Goal: Find specific page/section: Find specific page/section

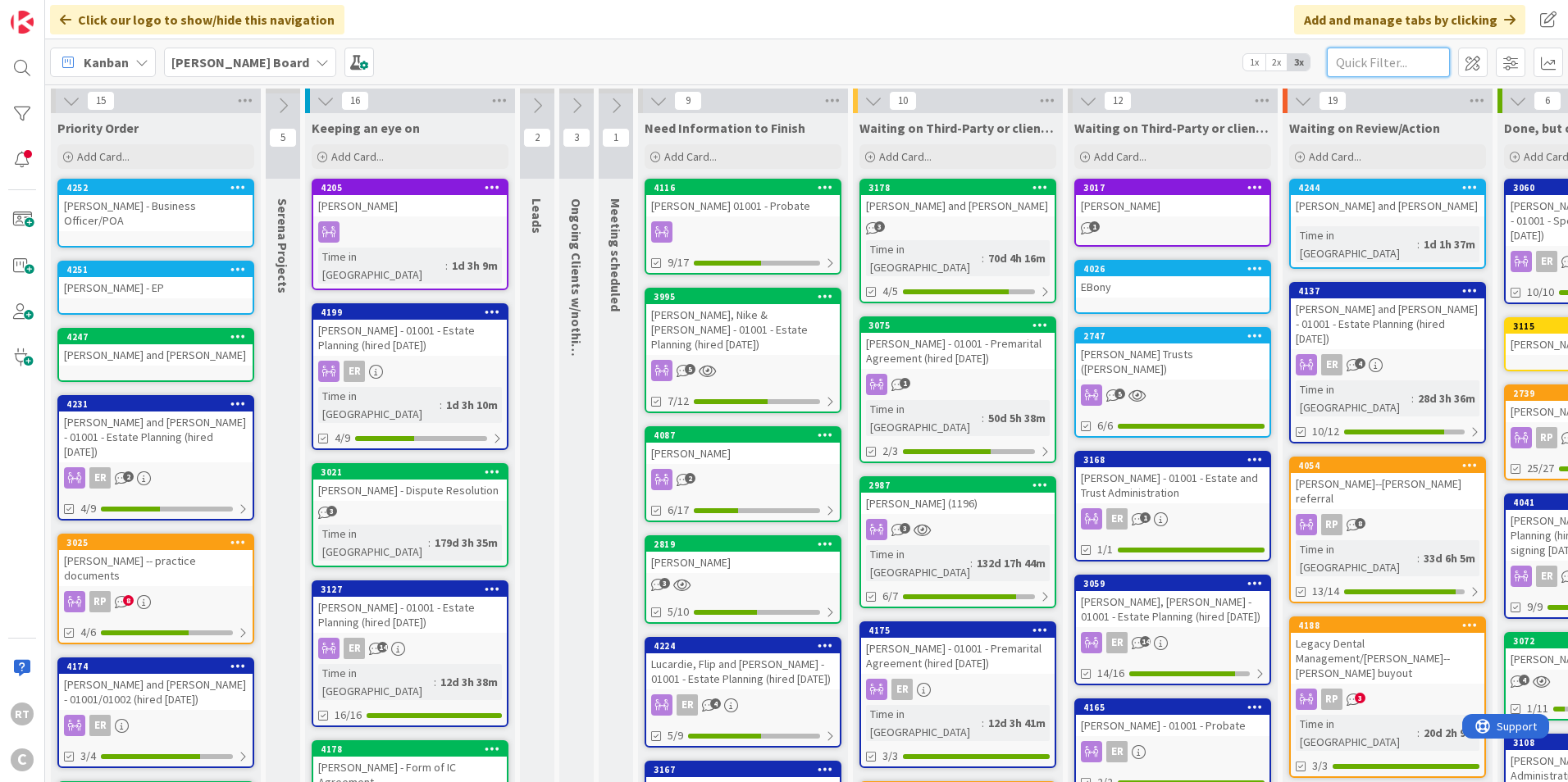
click at [1383, 63] on input "text" at bounding box center [1388, 63] width 123 height 30
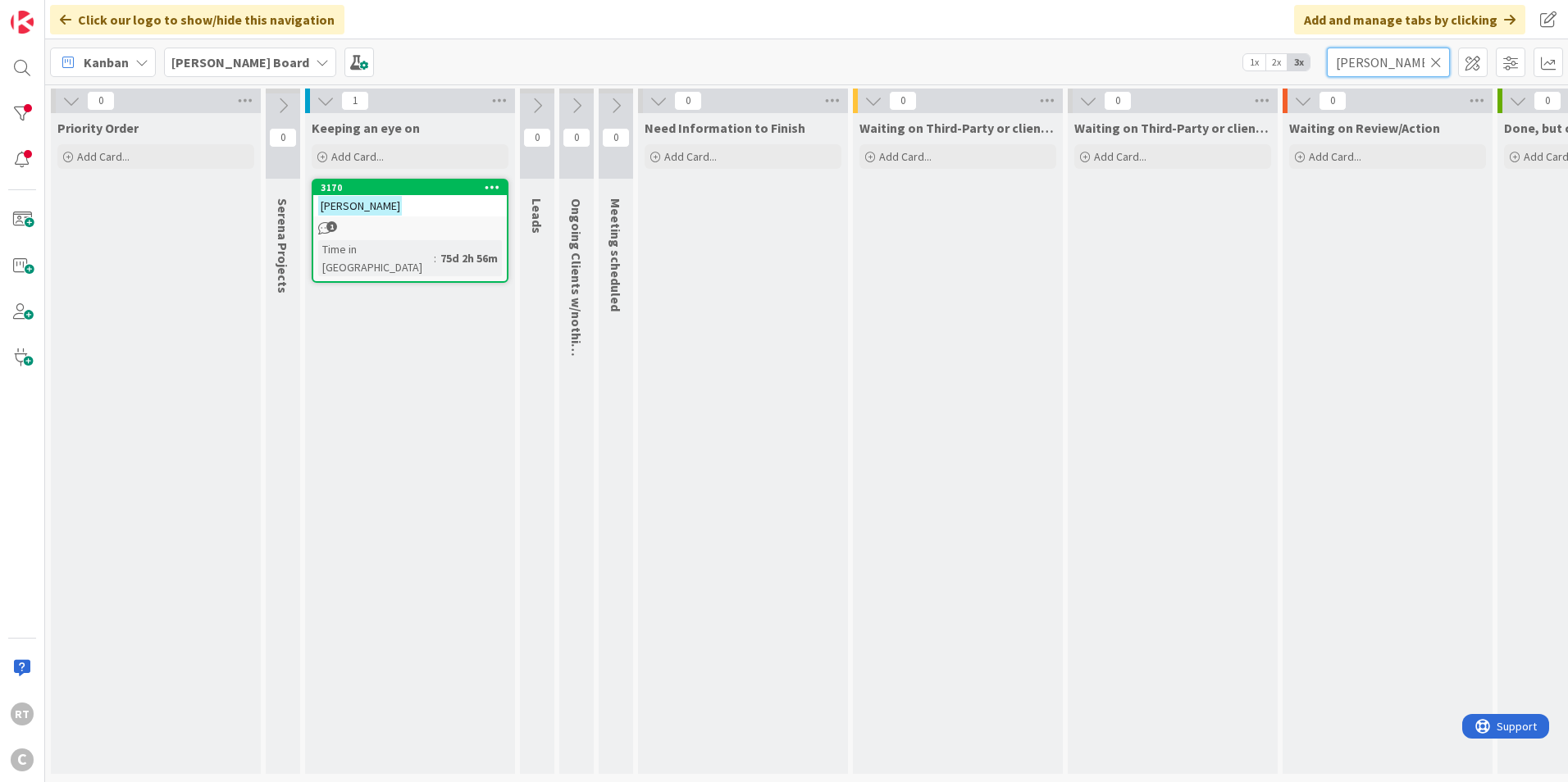
type input "[PERSON_NAME]"
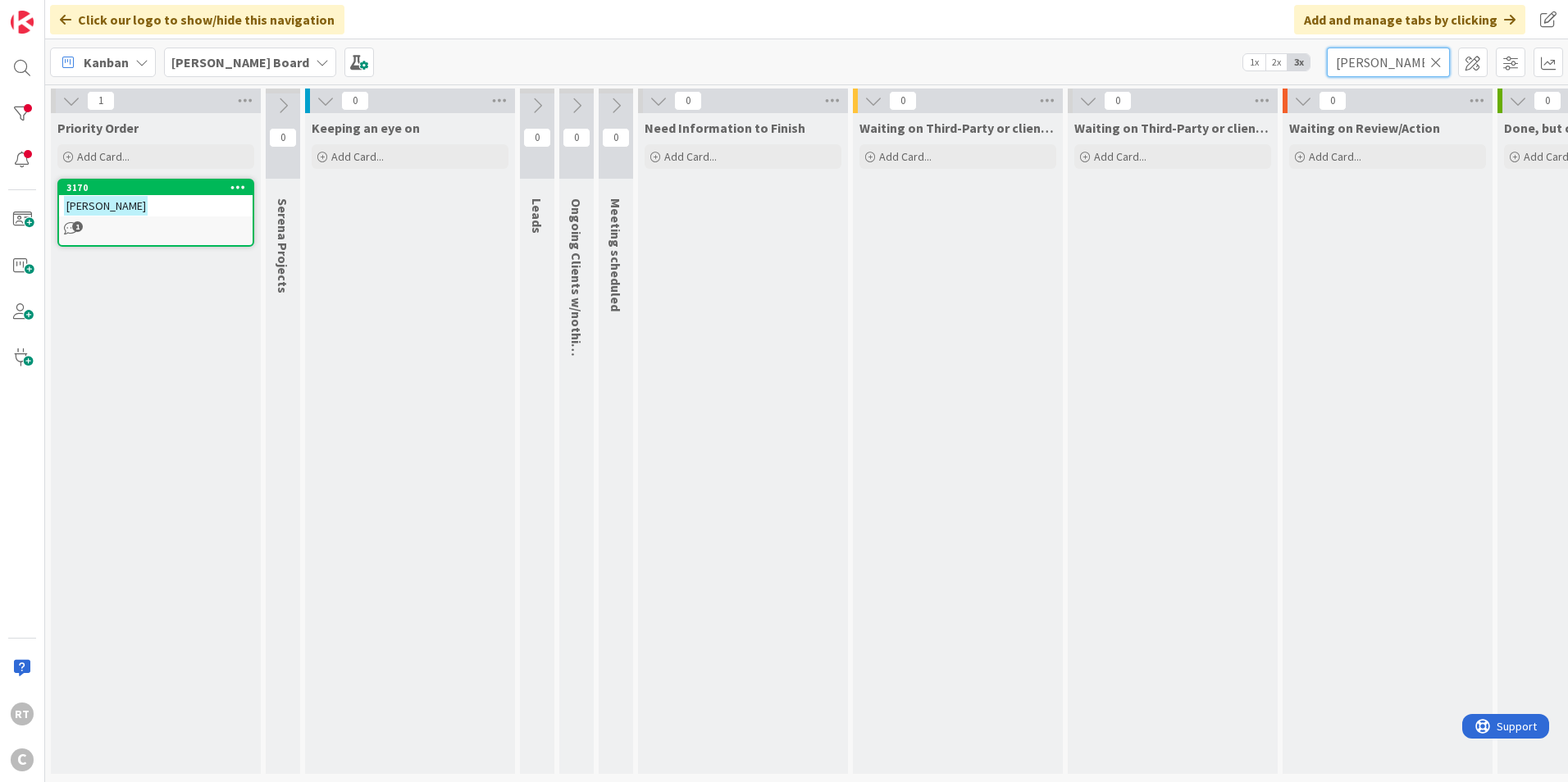
click at [1426, 73] on input "[PERSON_NAME]" at bounding box center [1388, 63] width 123 height 30
click at [1435, 68] on icon at bounding box center [1437, 62] width 12 height 15
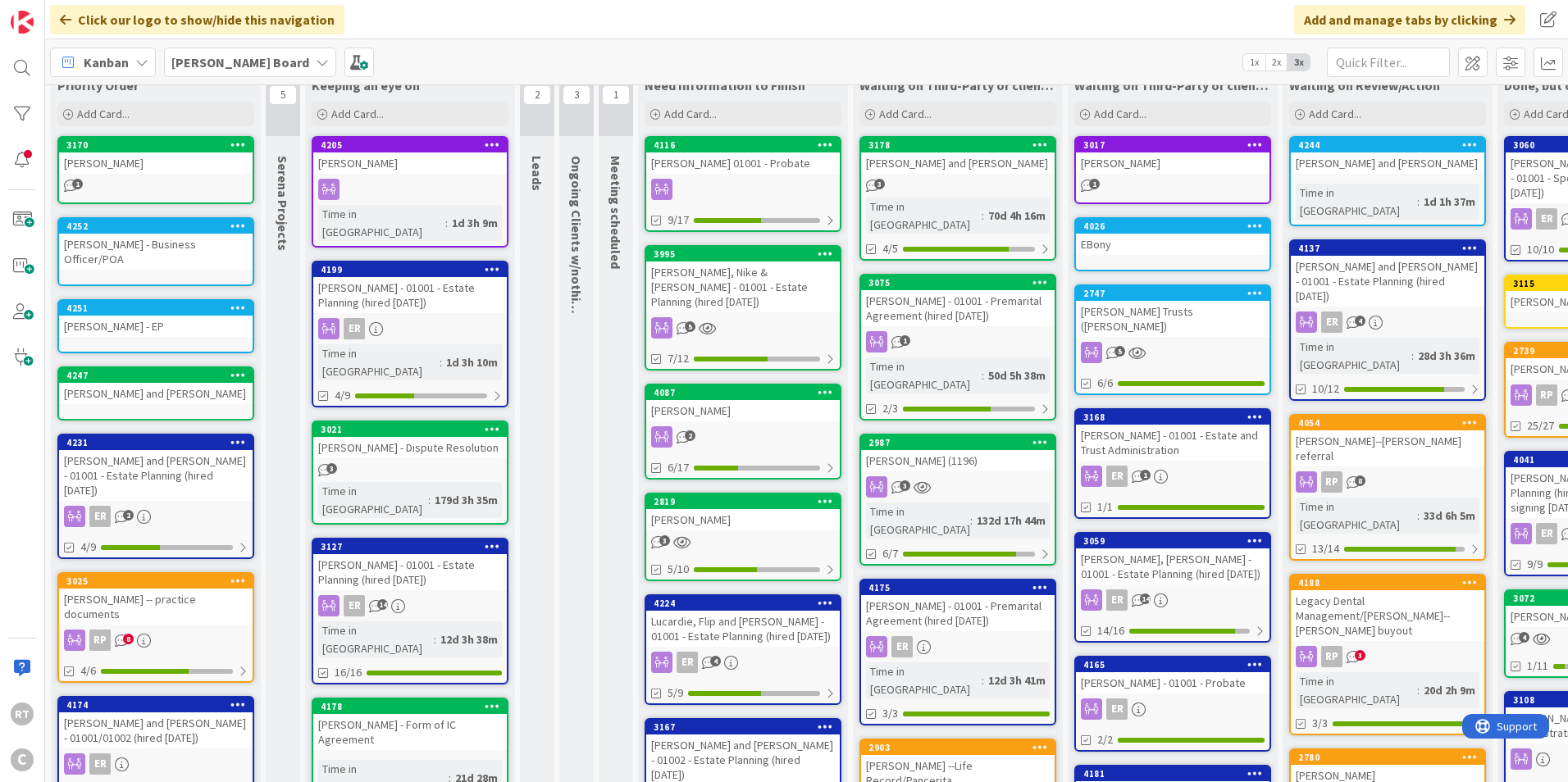
scroll to position [82, 0]
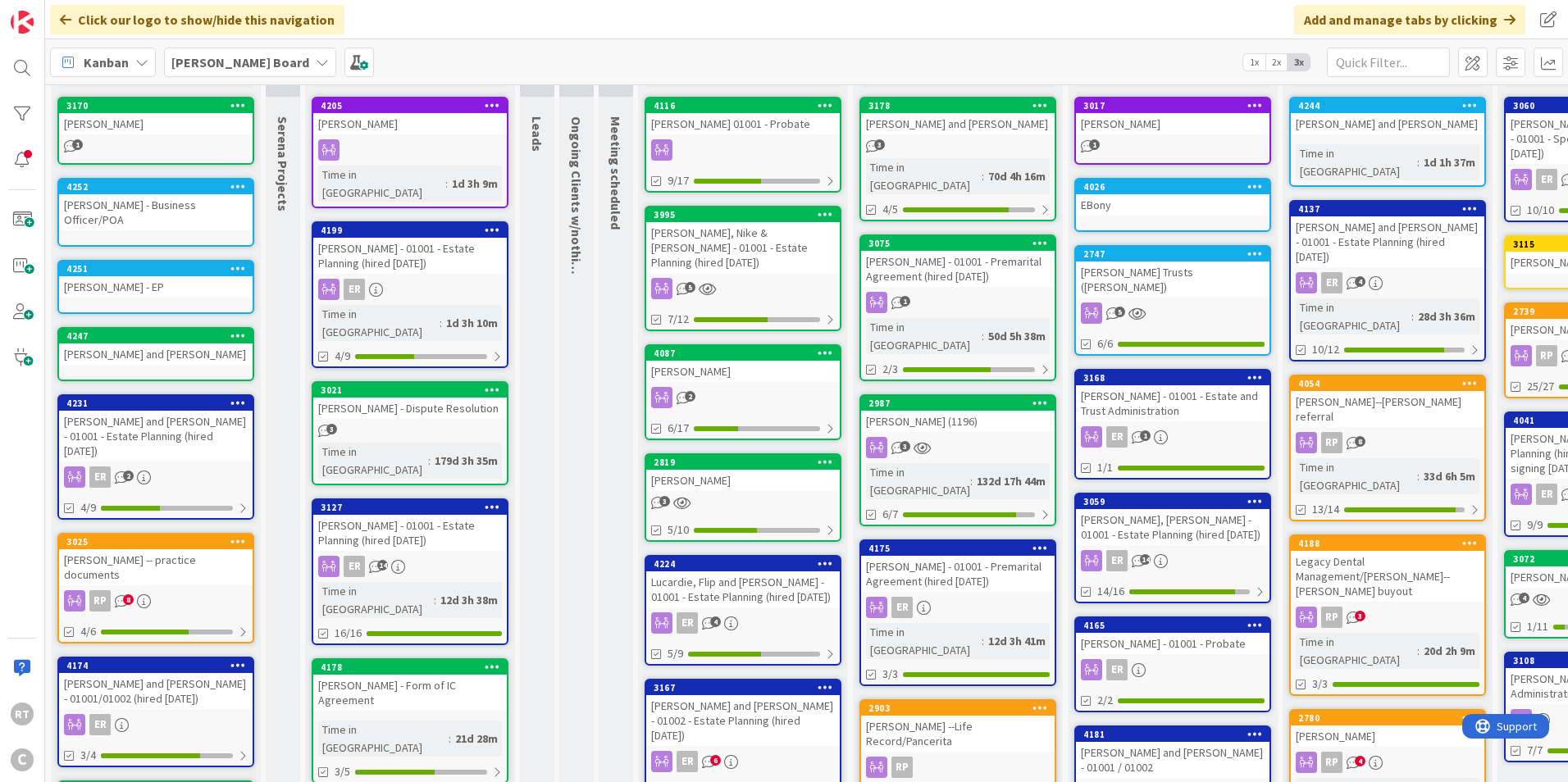
click at [125, 410] on div "[PERSON_NAME] and [PERSON_NAME] - 01001 - Estate Planning (hired [DATE])" at bounding box center [155, 435] width 193 height 51
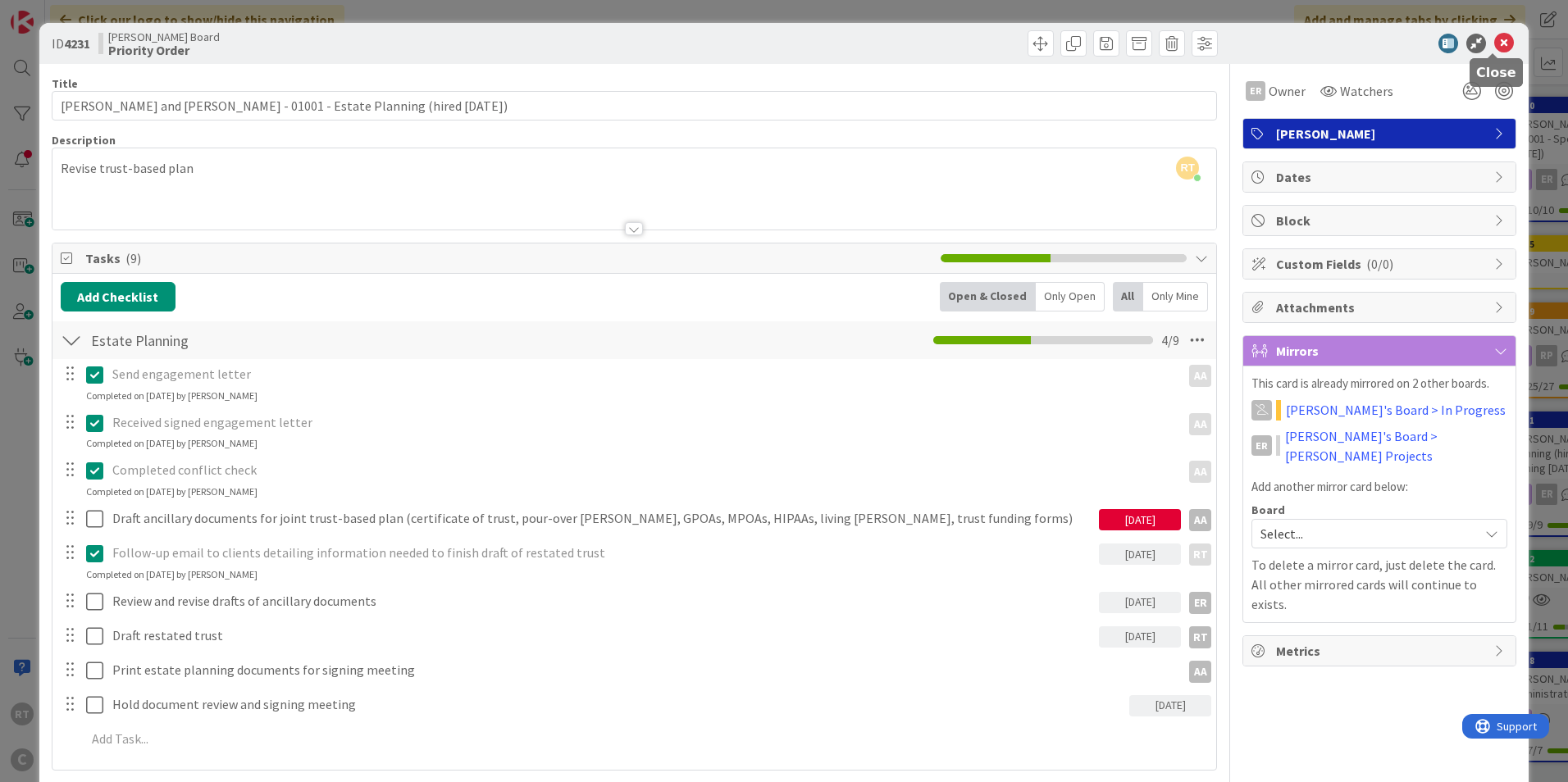
click at [1495, 48] on icon at bounding box center [1504, 44] width 20 height 20
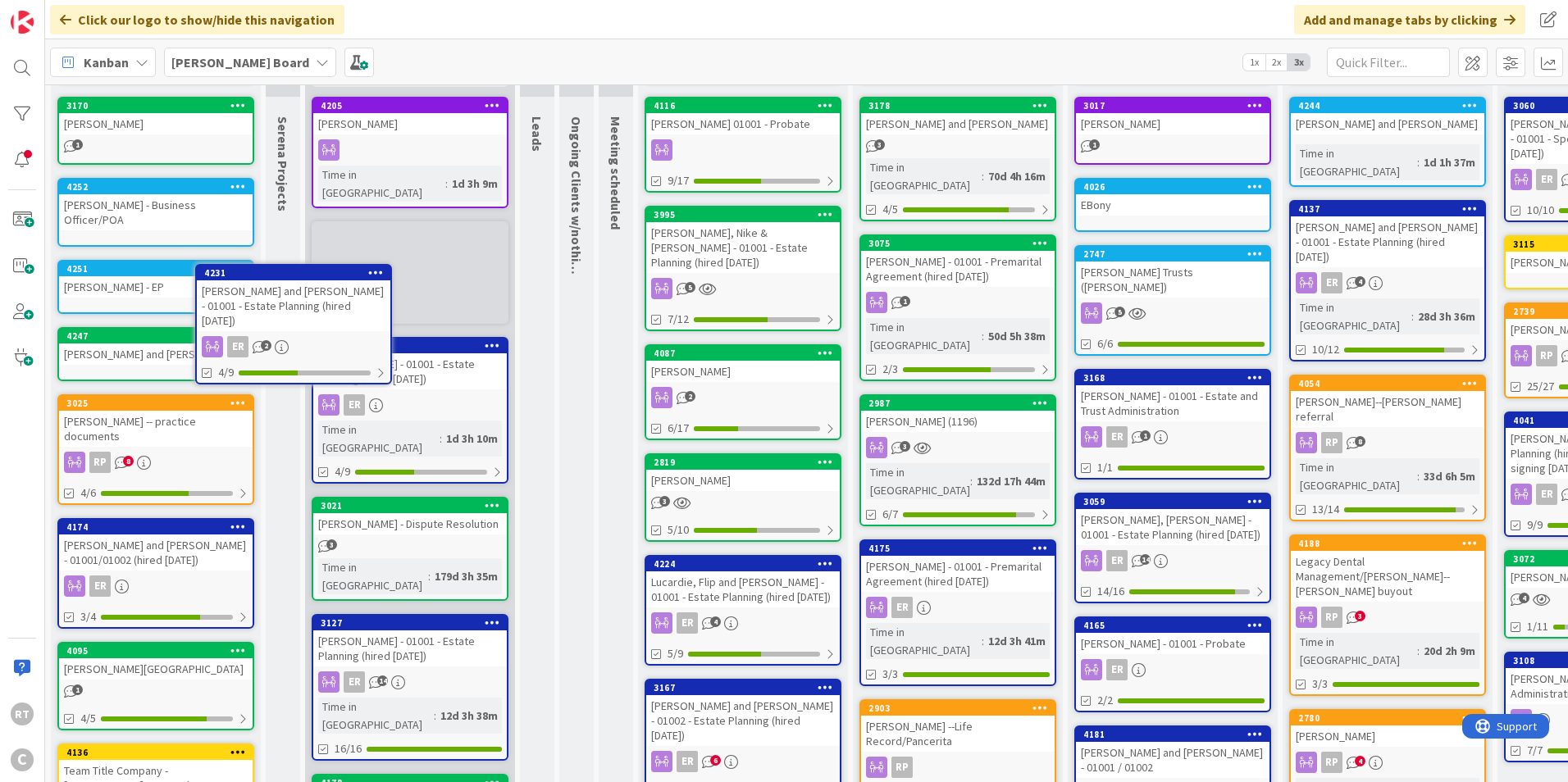
scroll to position [65, 0]
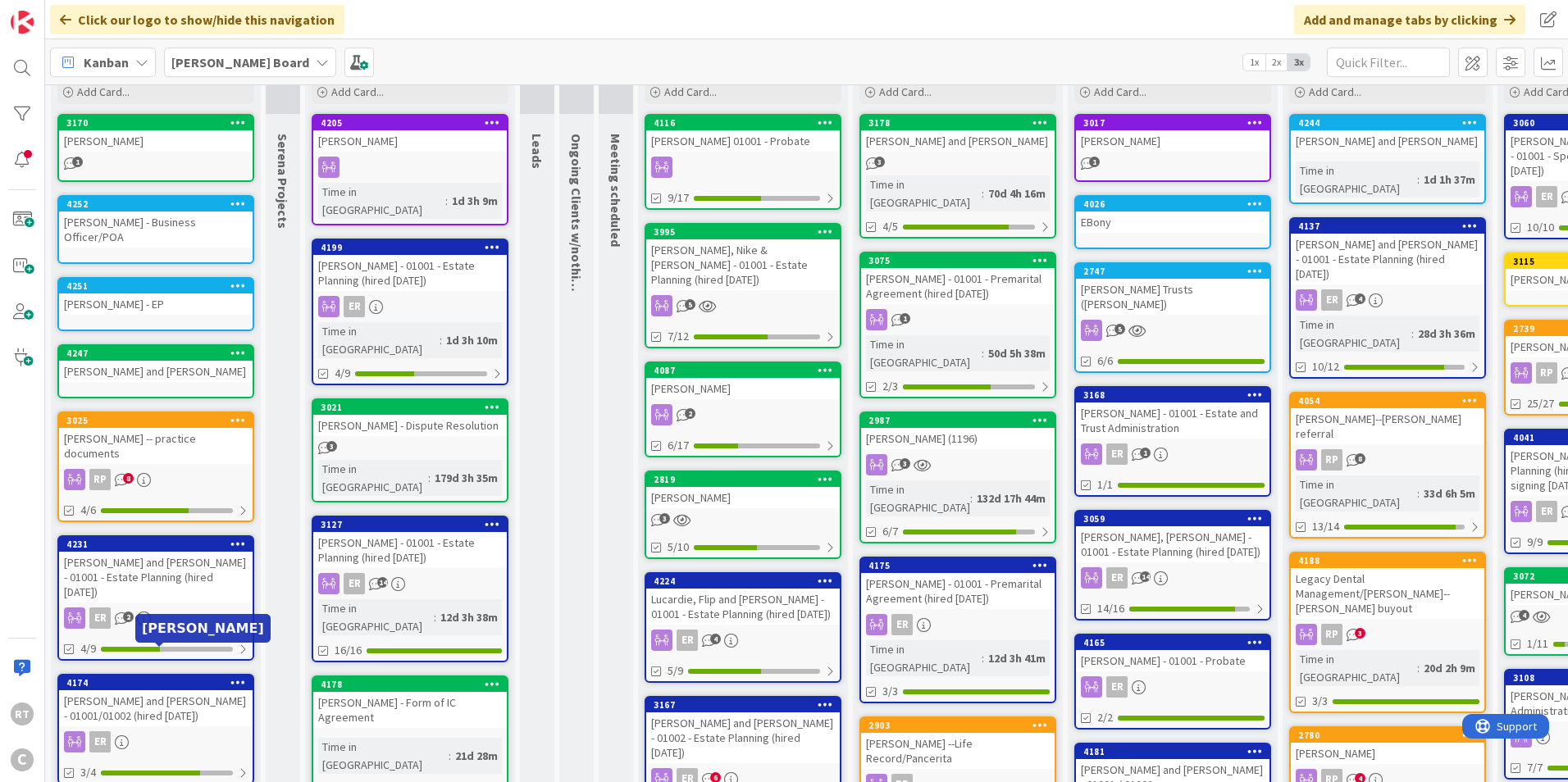
click at [136, 690] on div "[PERSON_NAME] and [PERSON_NAME] - 01001/01002 (hired [DATE])" at bounding box center [155, 708] width 193 height 36
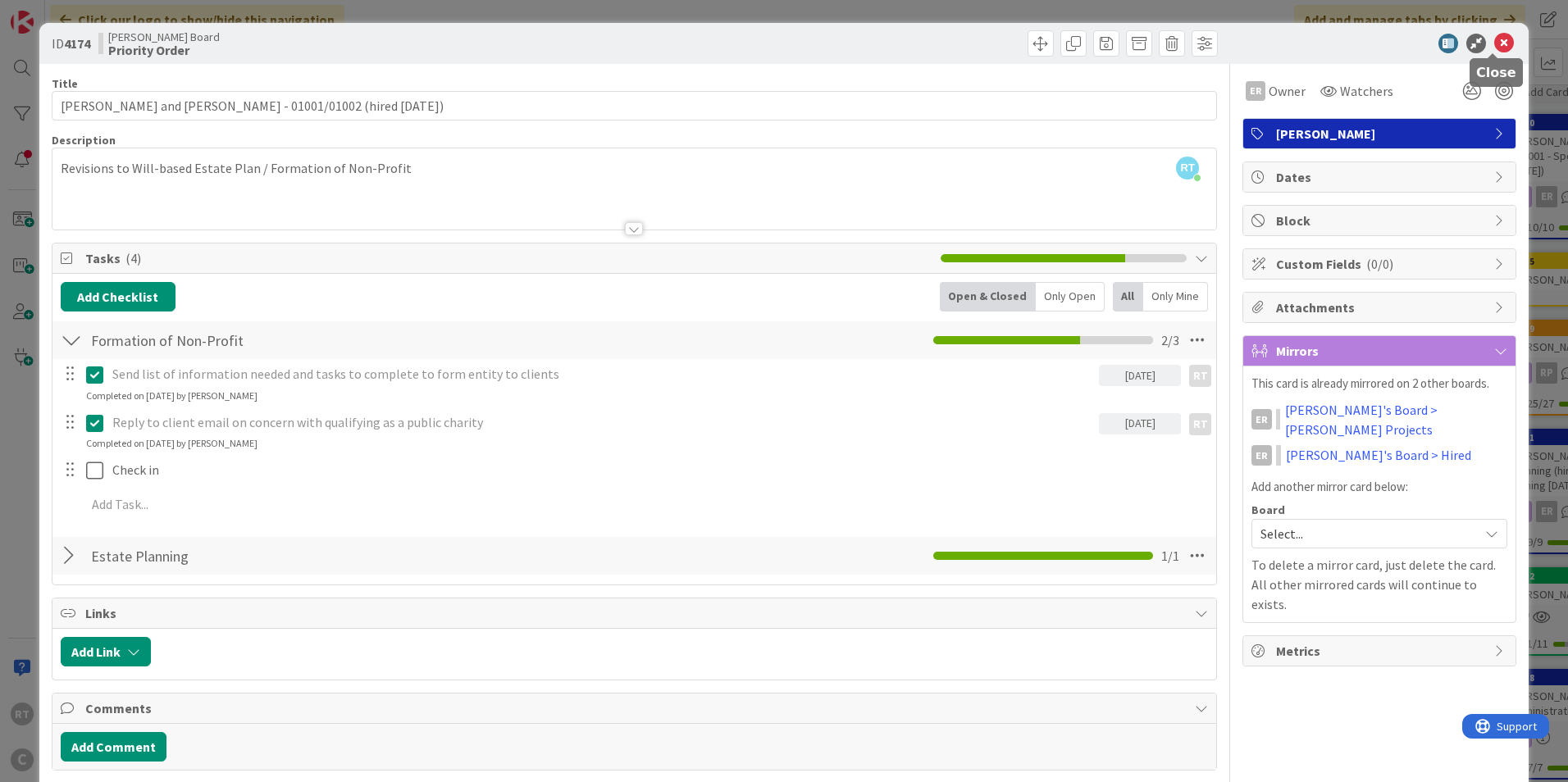
click at [1494, 47] on icon at bounding box center [1504, 44] width 20 height 20
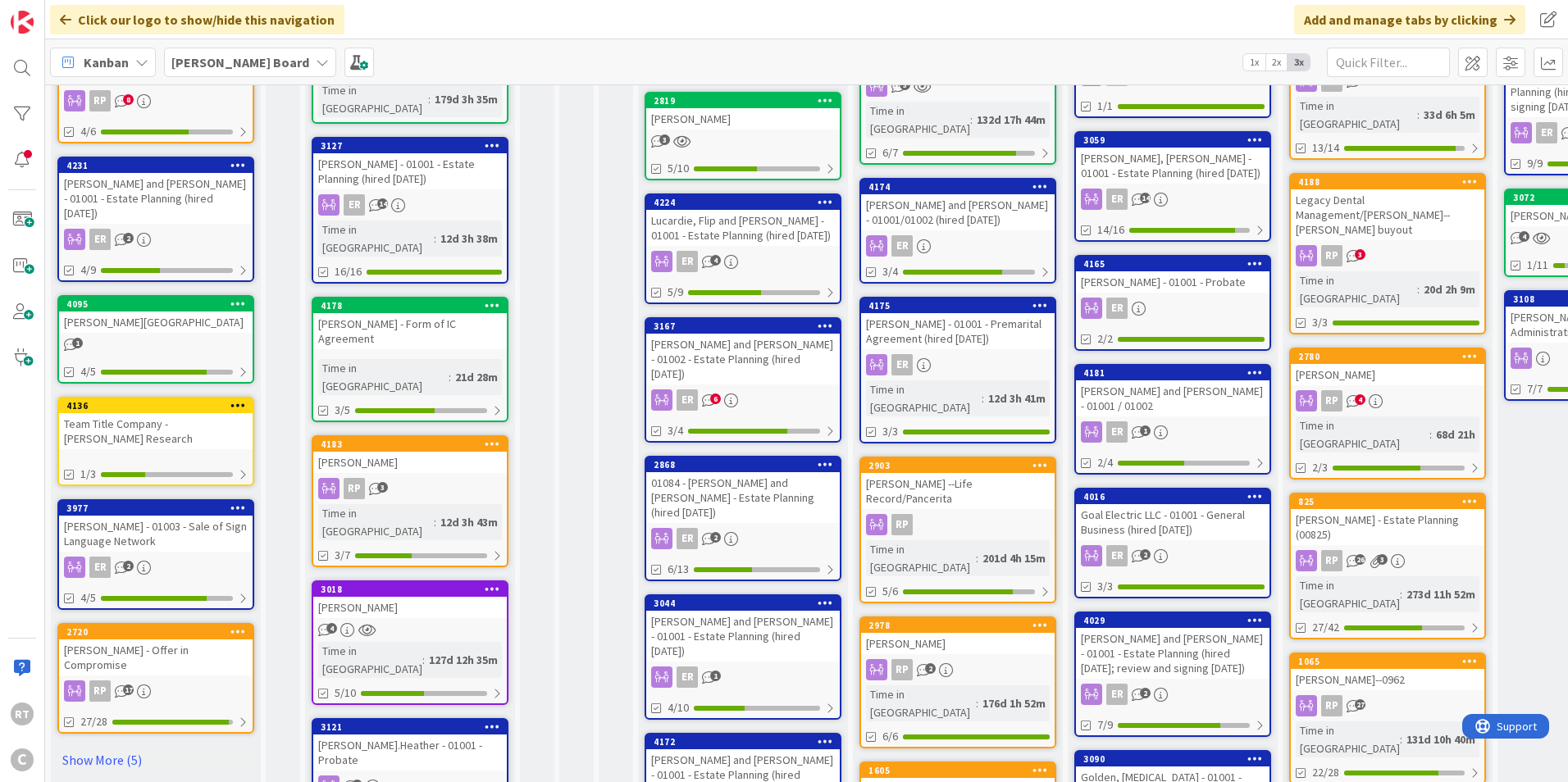
scroll to position [481, 0]
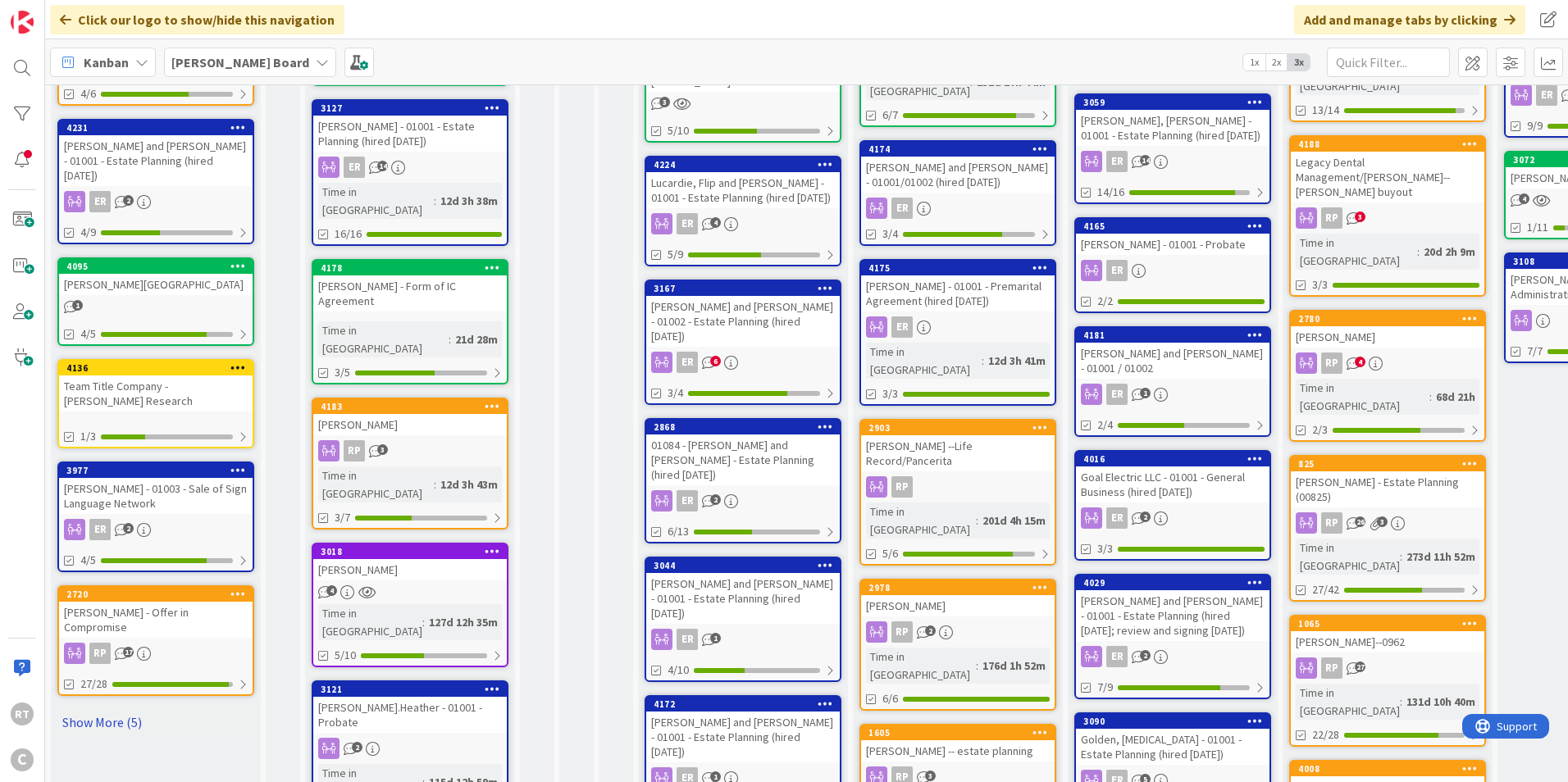
click at [104, 709] on link "Show More (5)" at bounding box center [156, 722] width 197 height 26
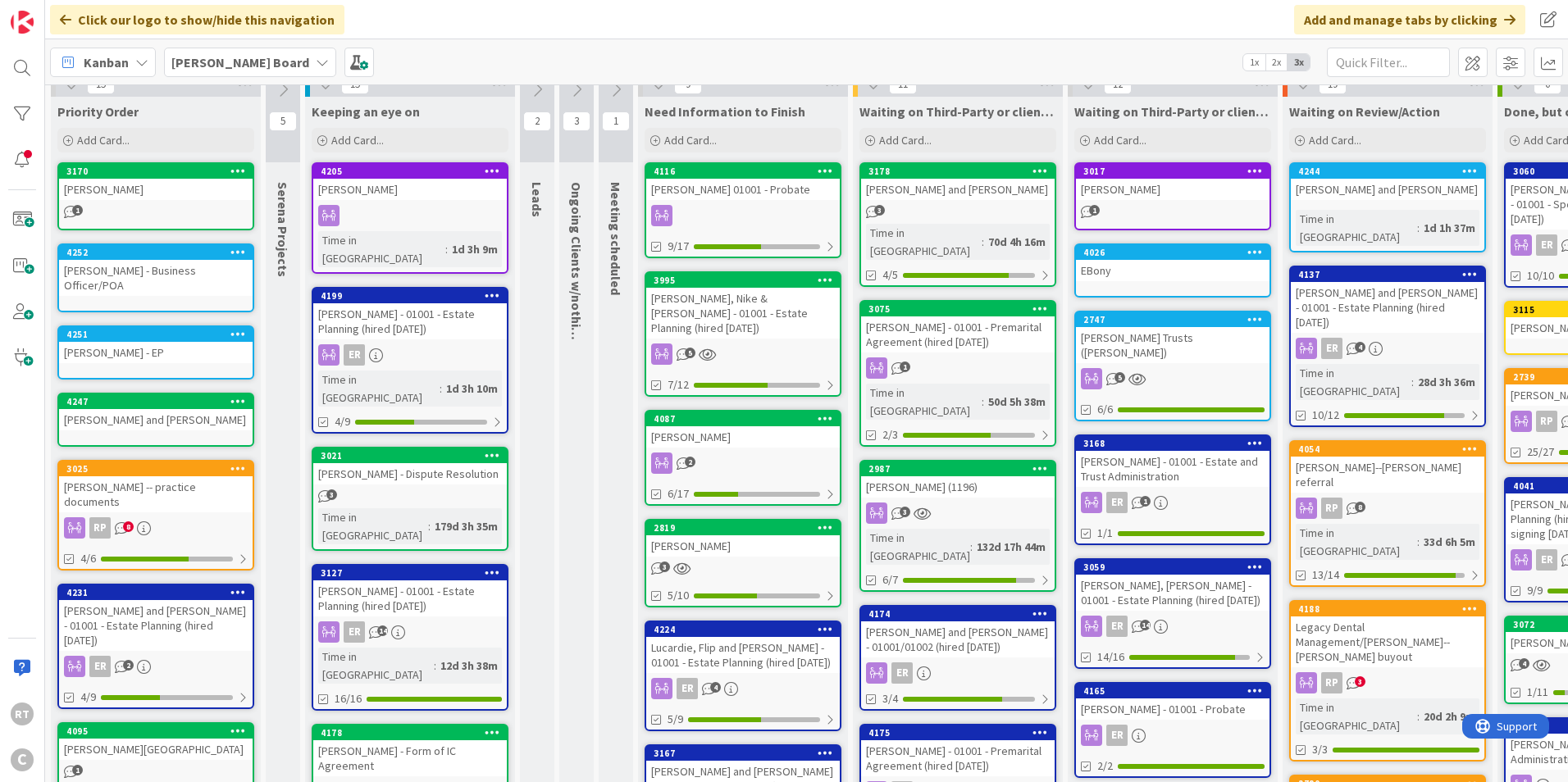
scroll to position [0, 0]
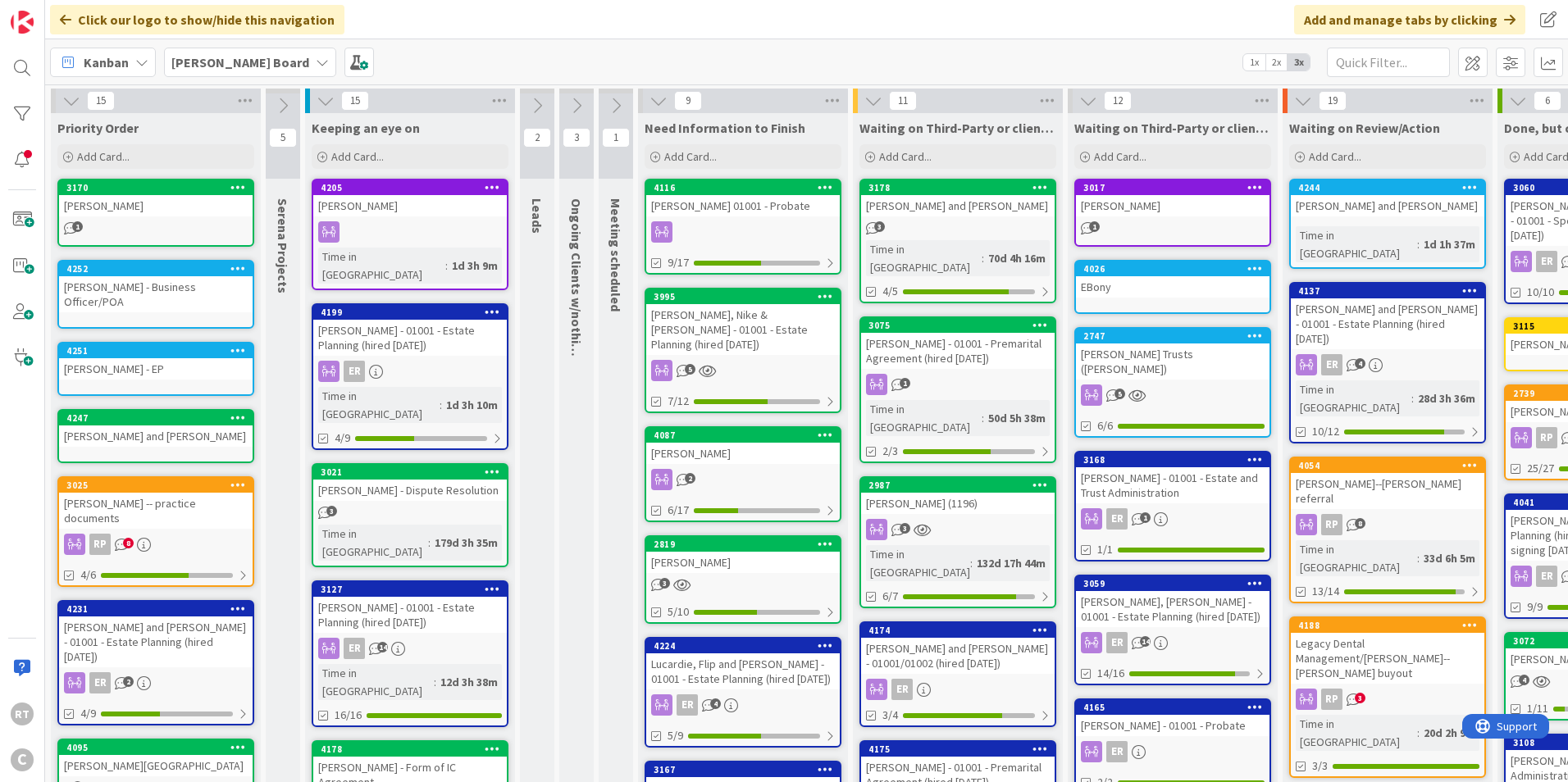
click at [292, 98] on button at bounding box center [283, 106] width 35 height 25
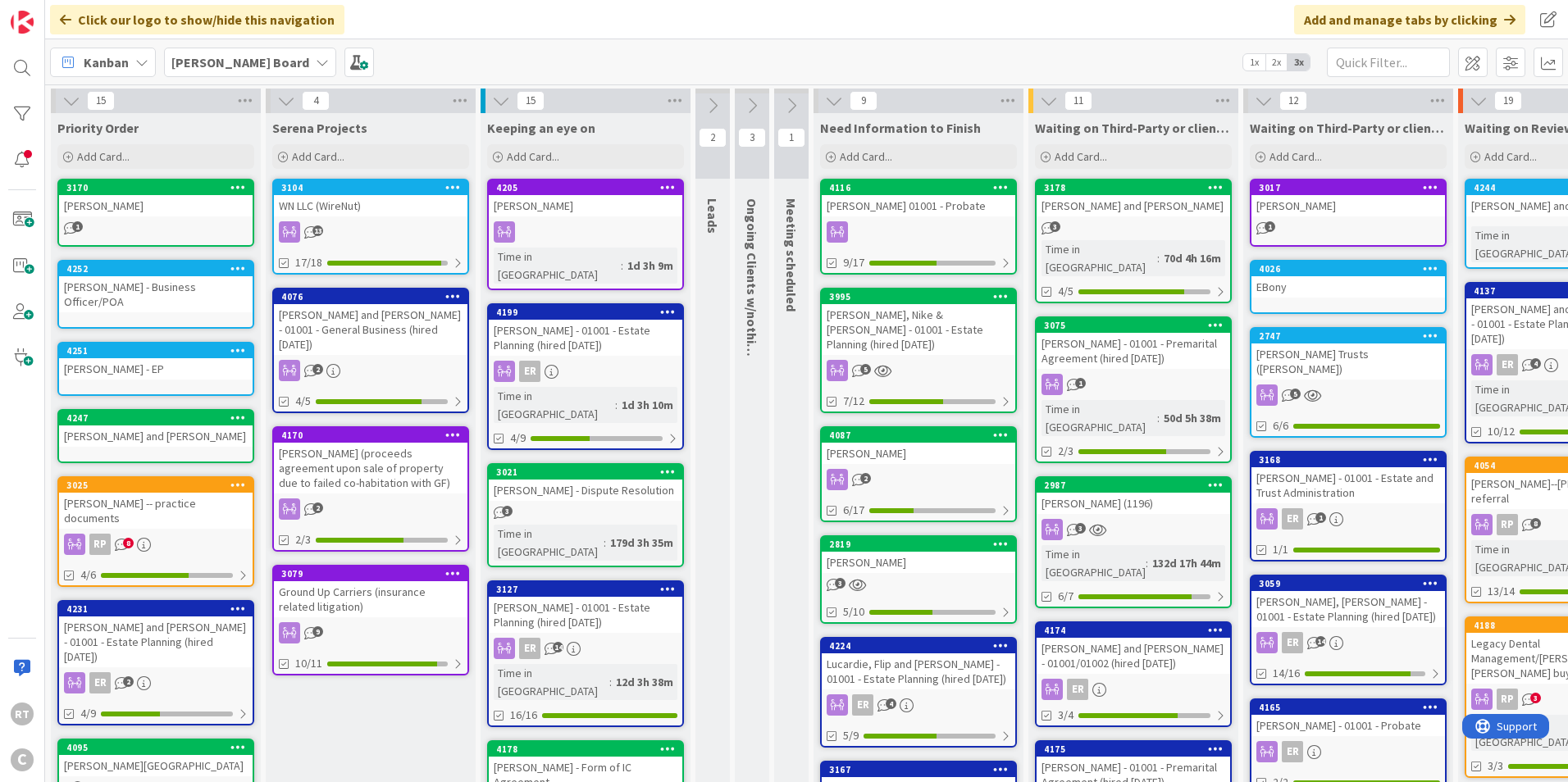
click at [284, 102] on icon at bounding box center [286, 101] width 18 height 18
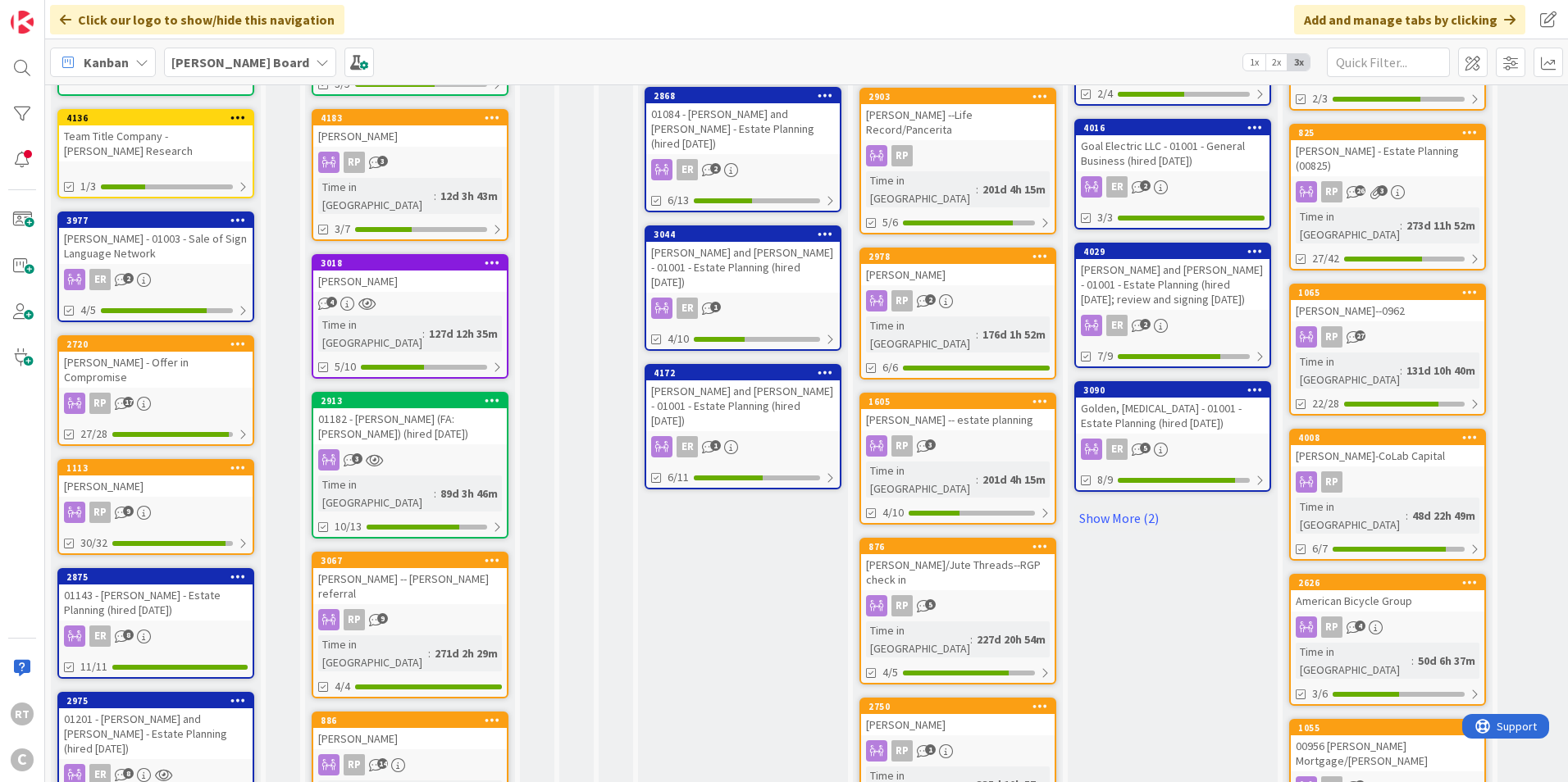
scroll to position [852, 0]
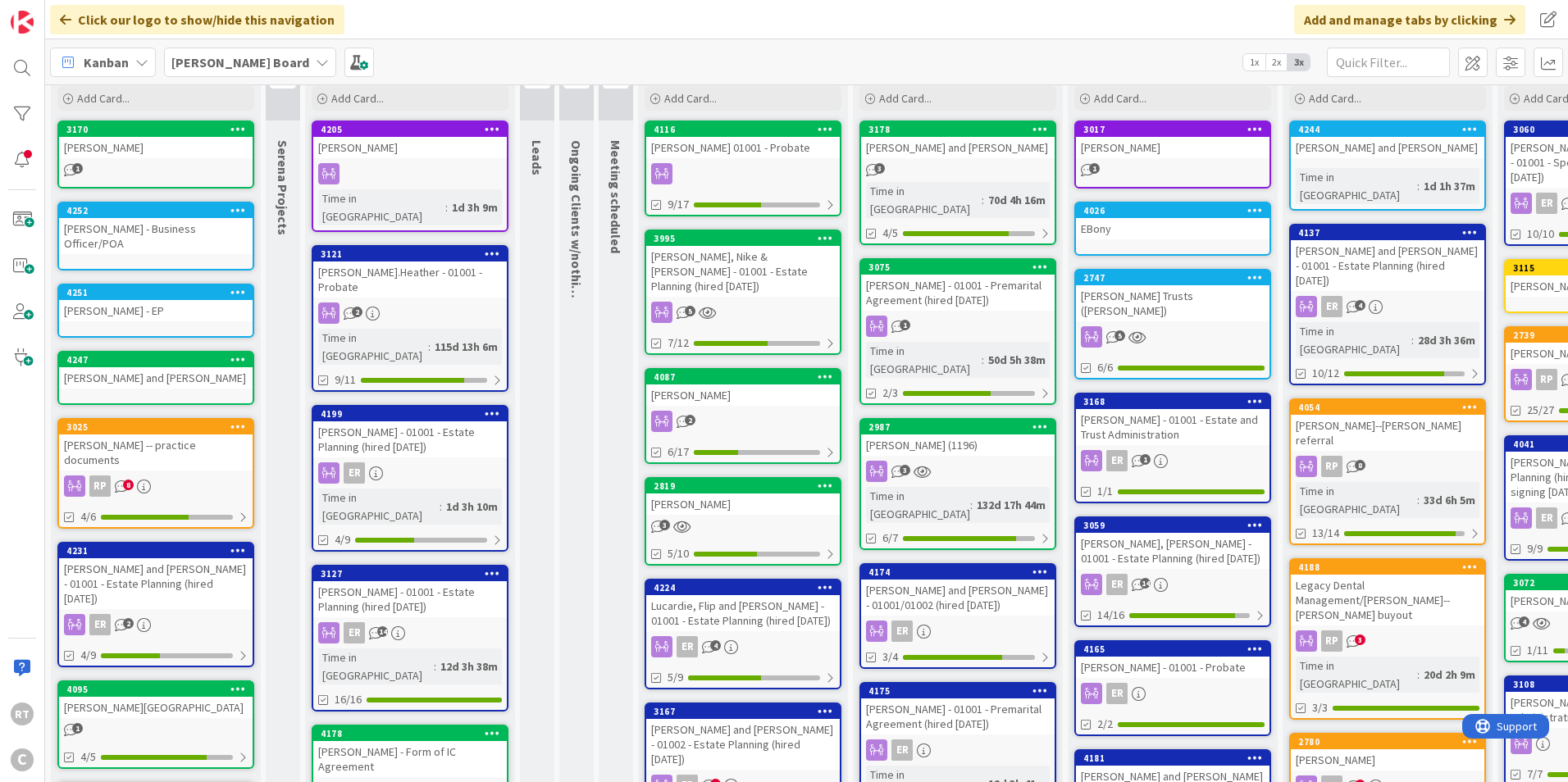
scroll to position [0, 0]
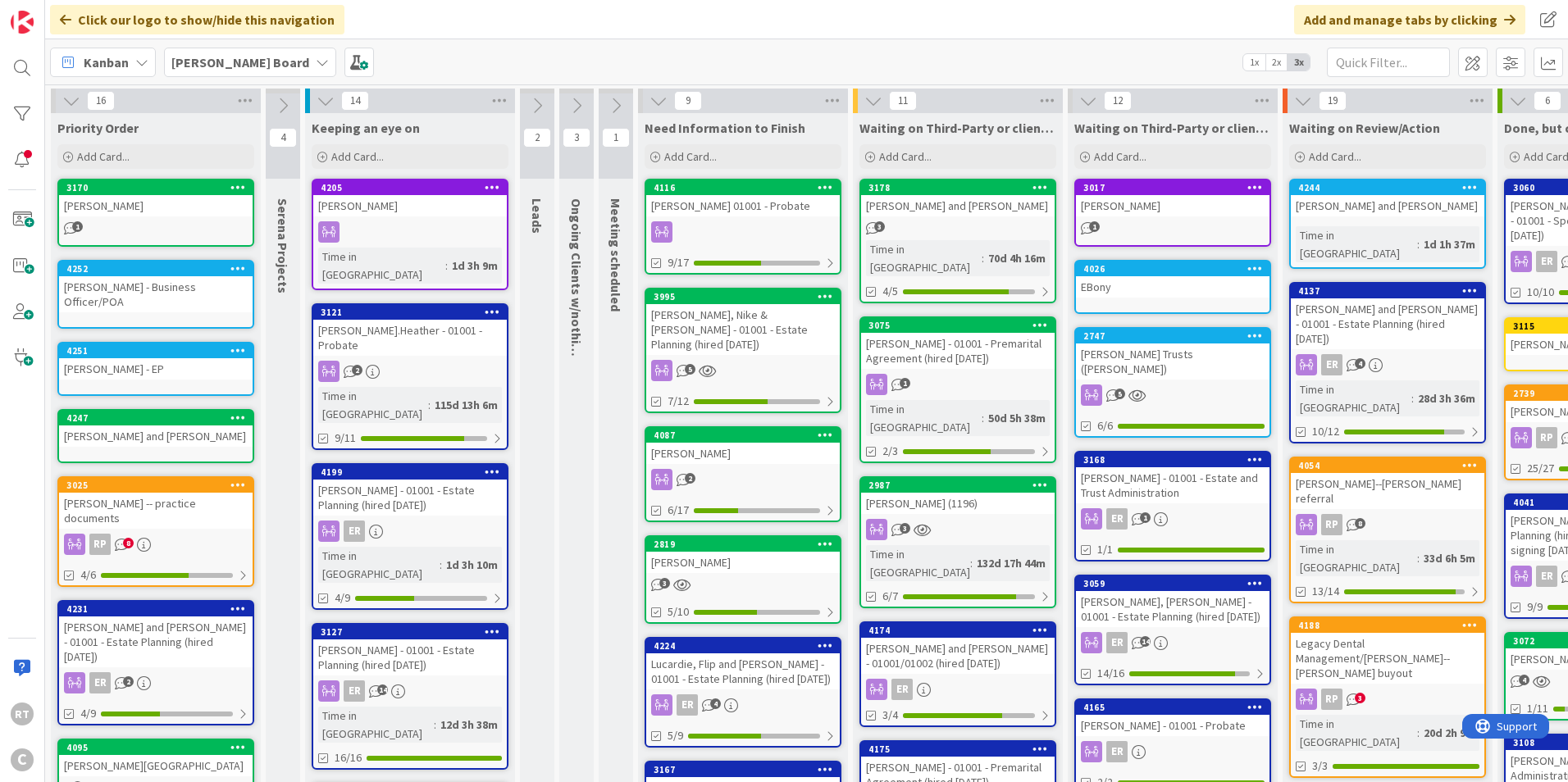
click at [536, 109] on icon at bounding box center [537, 106] width 18 height 18
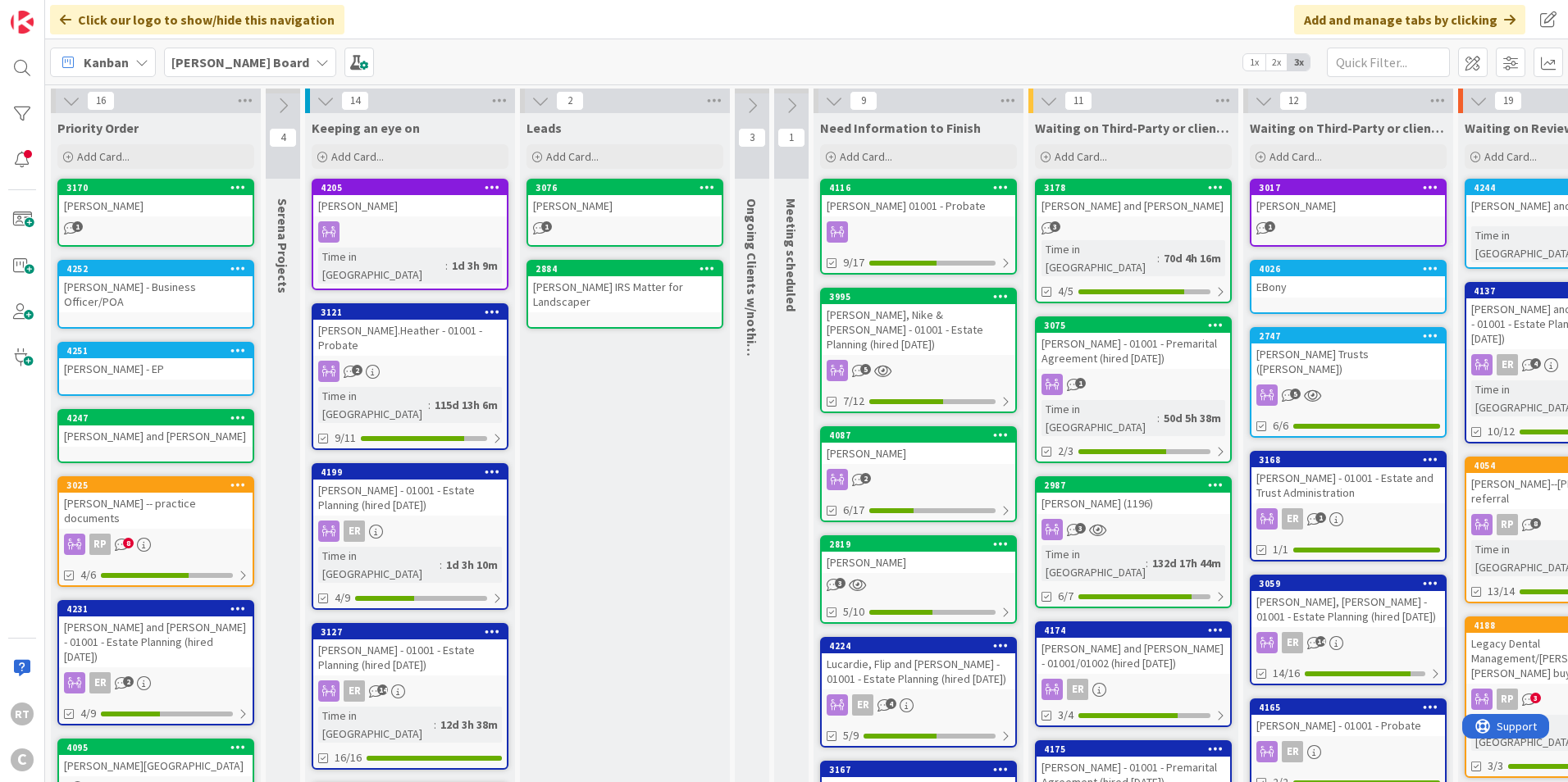
click at [536, 109] on icon at bounding box center [541, 101] width 18 height 18
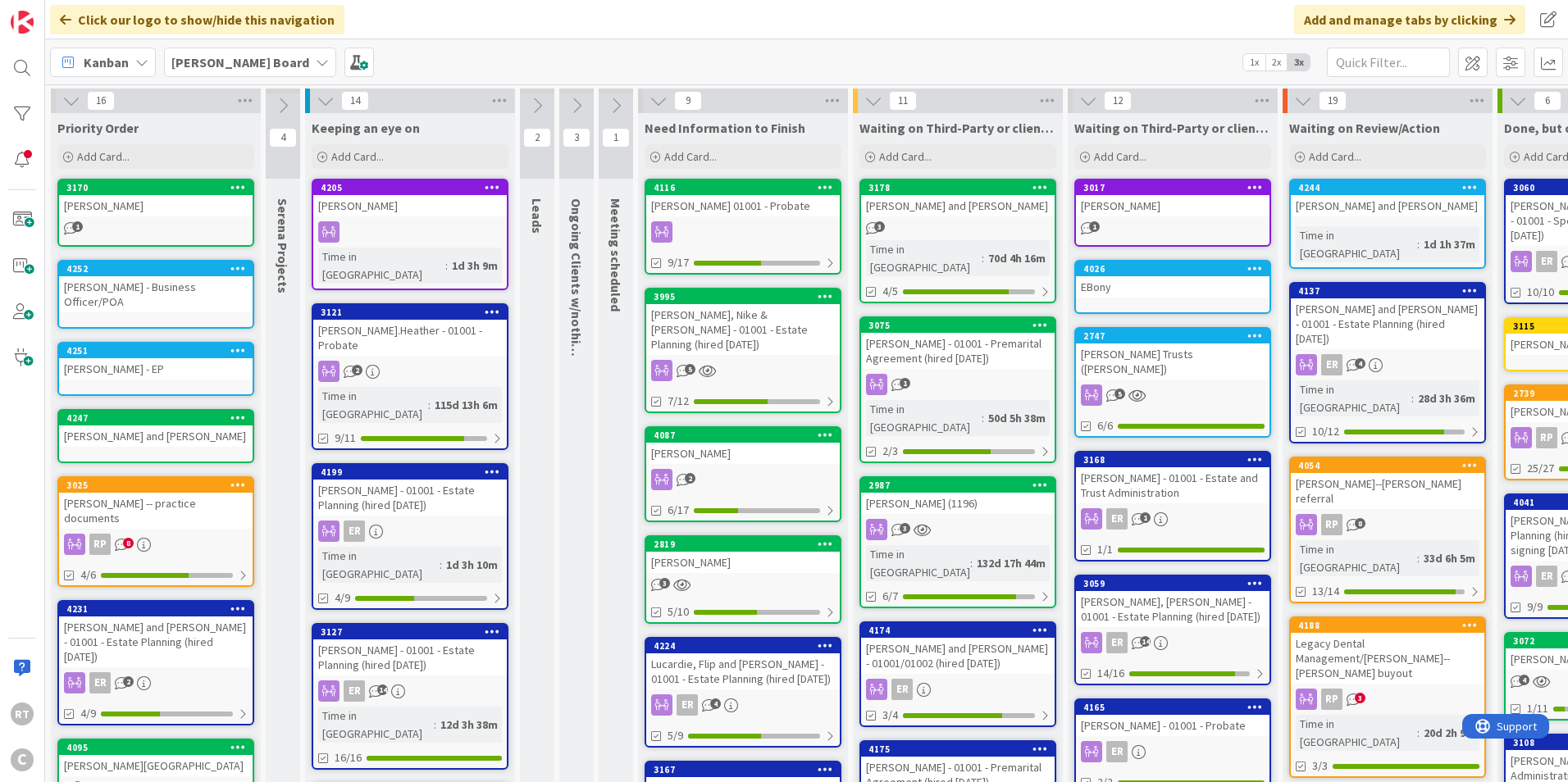
click at [574, 104] on icon at bounding box center [577, 106] width 18 height 18
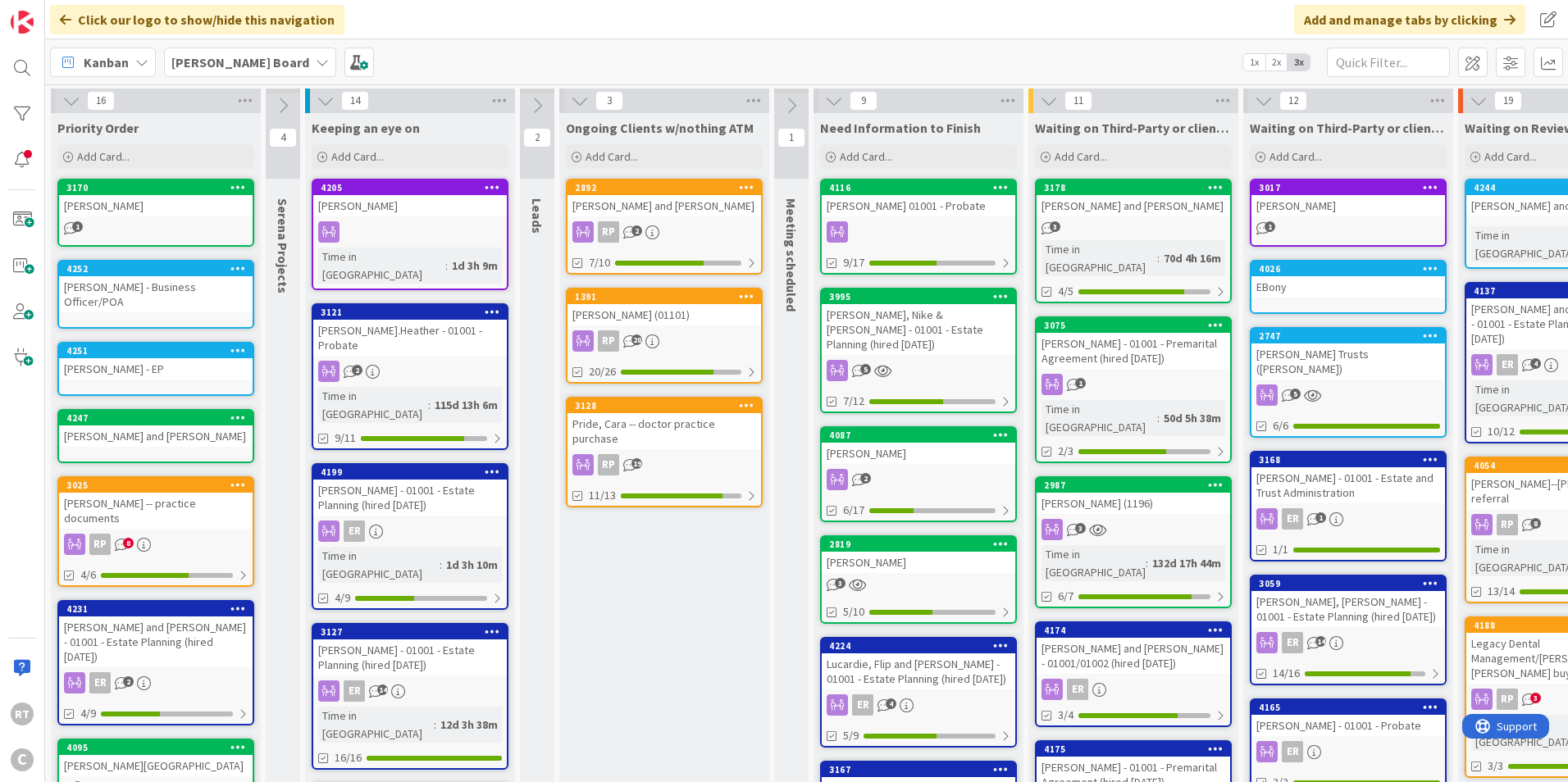
click at [575, 104] on icon at bounding box center [580, 101] width 18 height 18
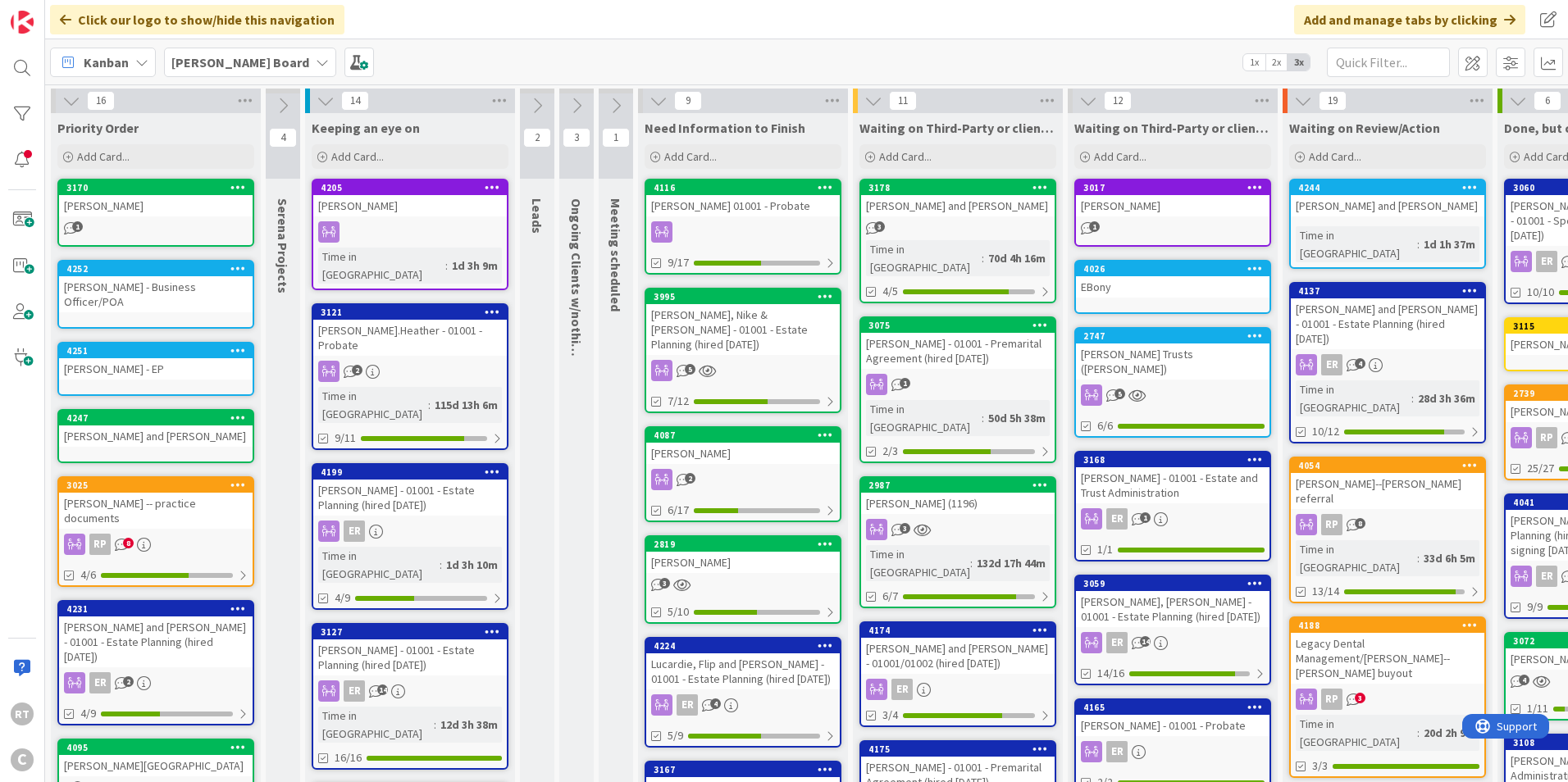
click at [612, 104] on icon at bounding box center [616, 106] width 18 height 18
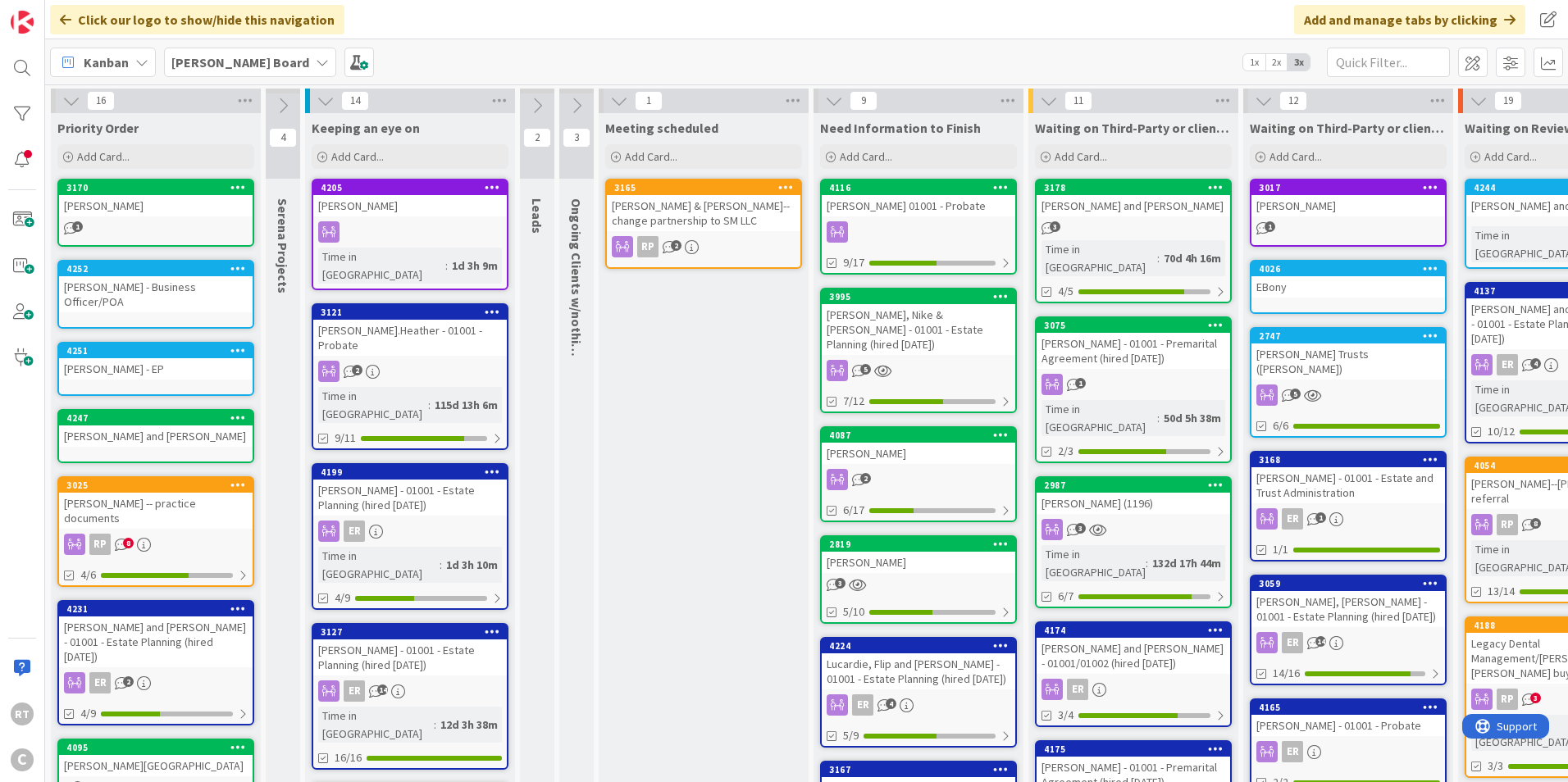
click at [618, 105] on icon at bounding box center [620, 101] width 18 height 18
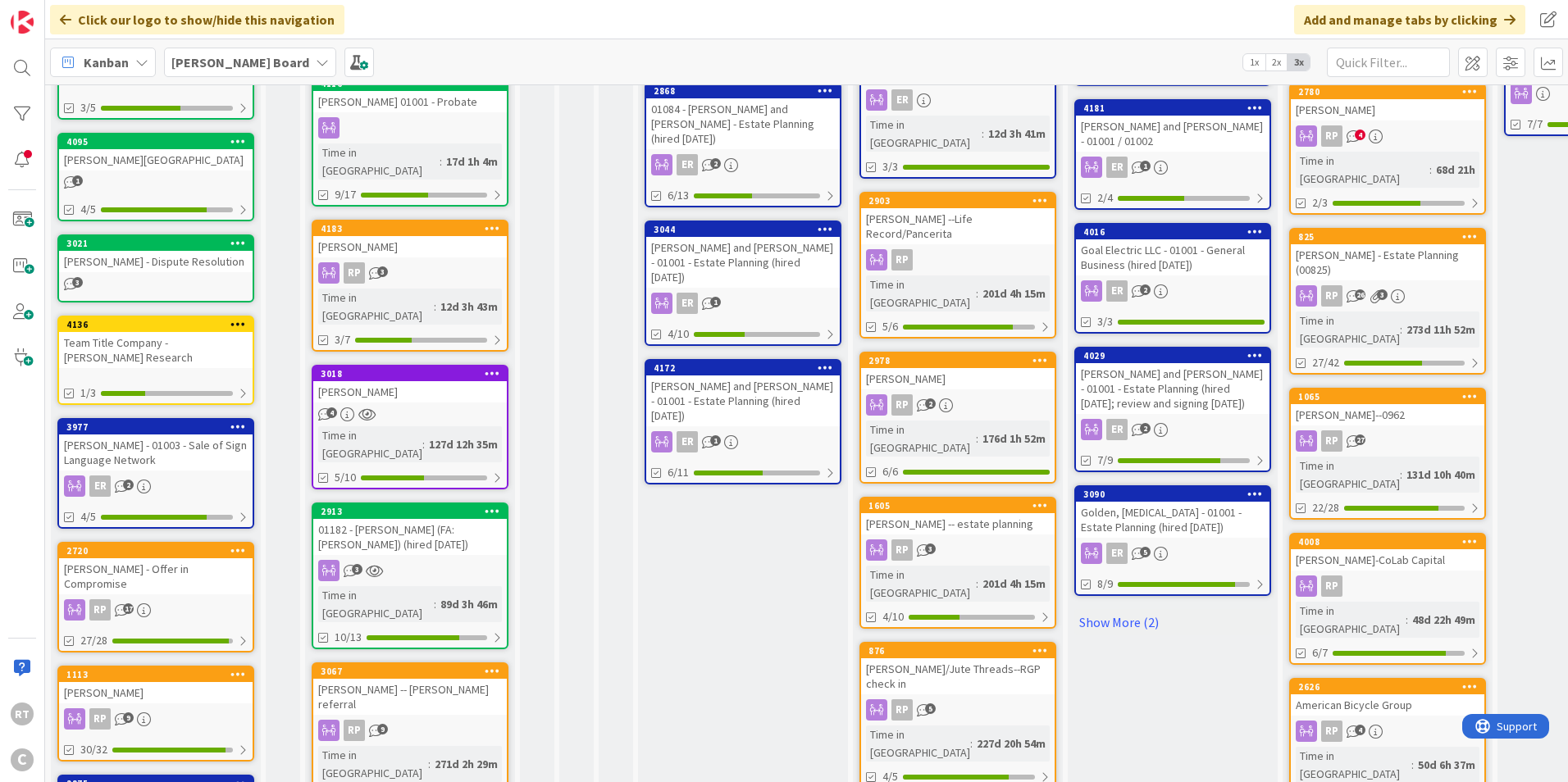
scroll to position [738, 0]
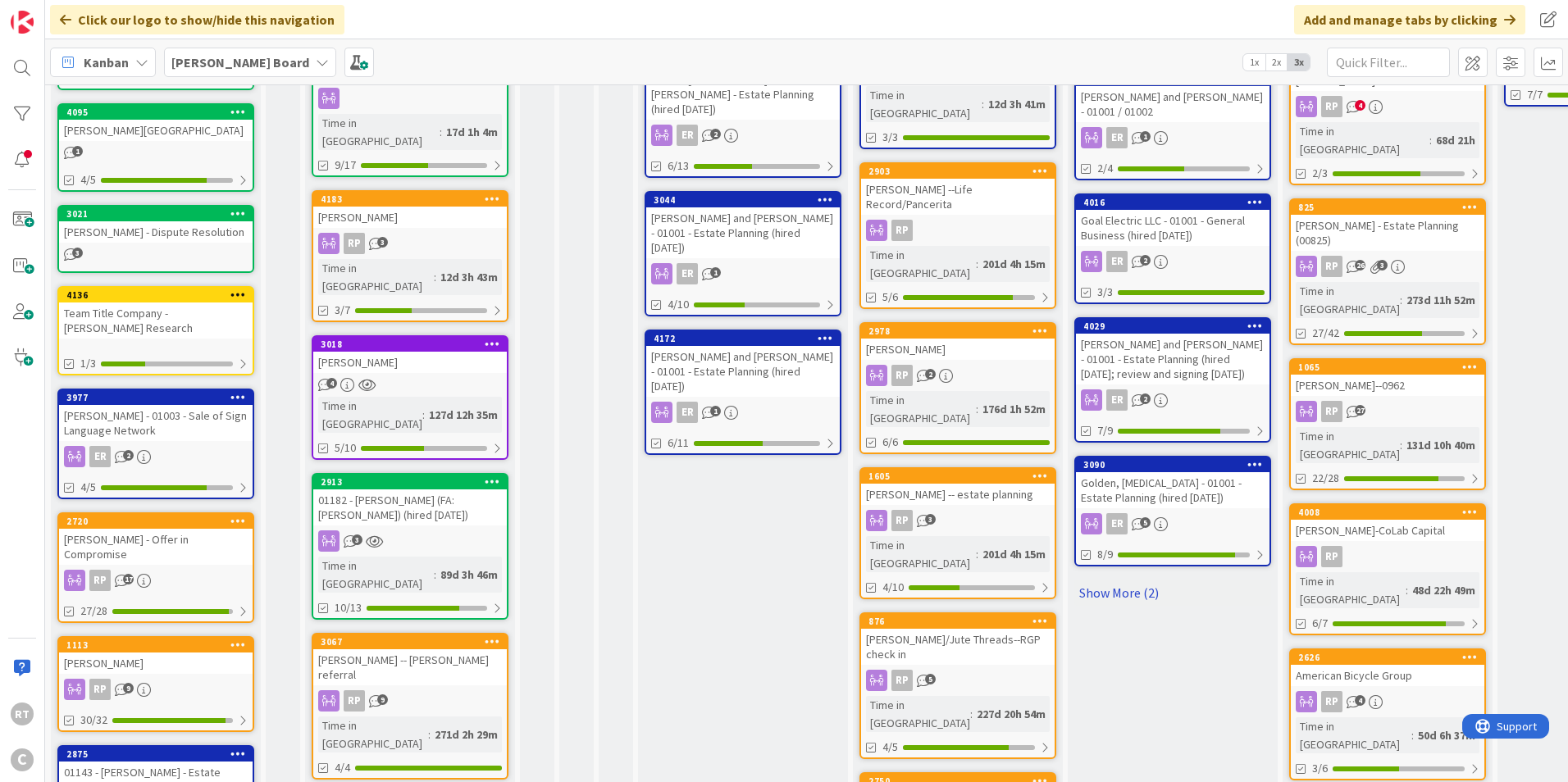
click at [1131, 580] on link "Show More (2)" at bounding box center [1174, 593] width 197 height 26
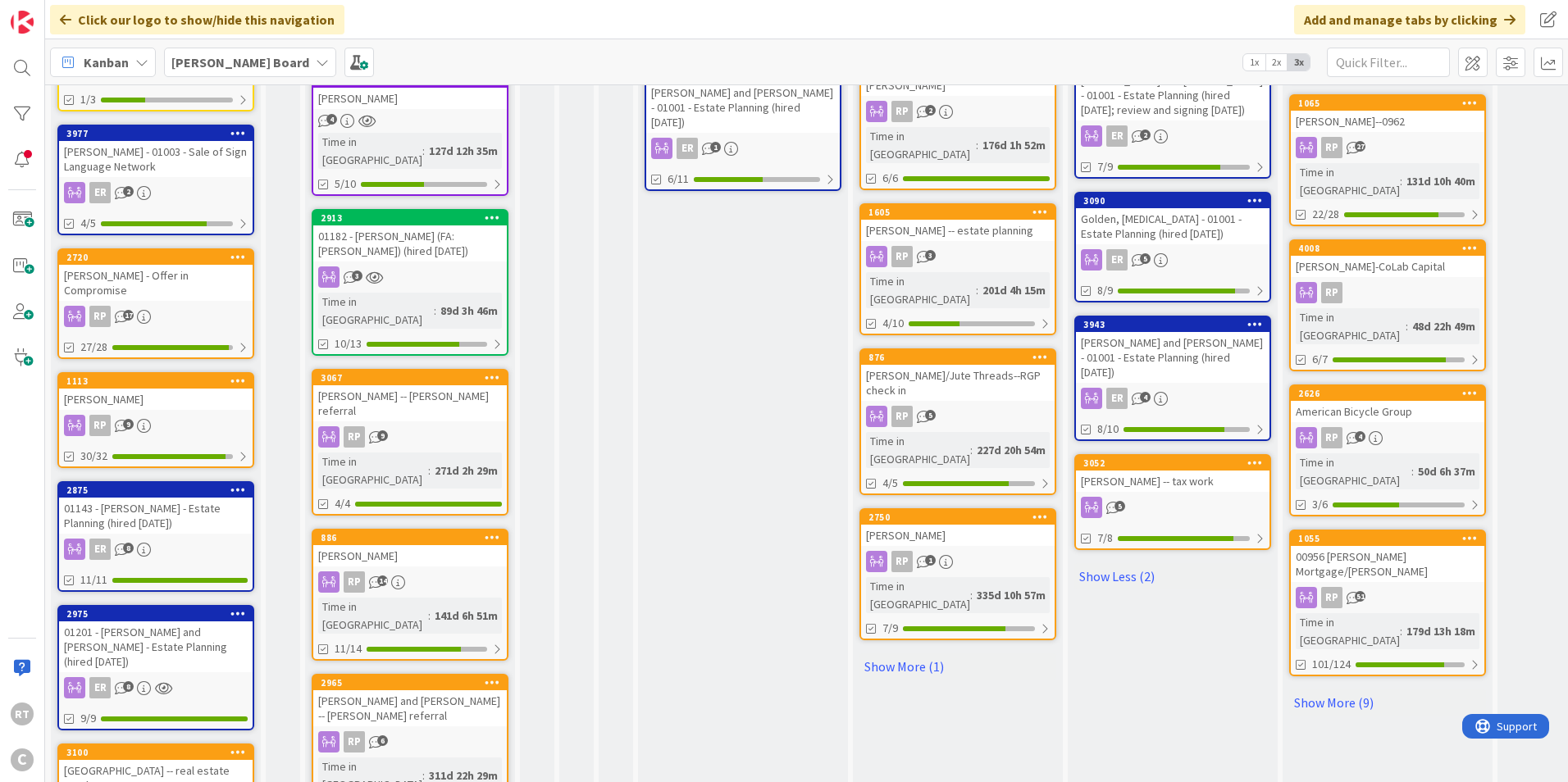
scroll to position [1066, 0]
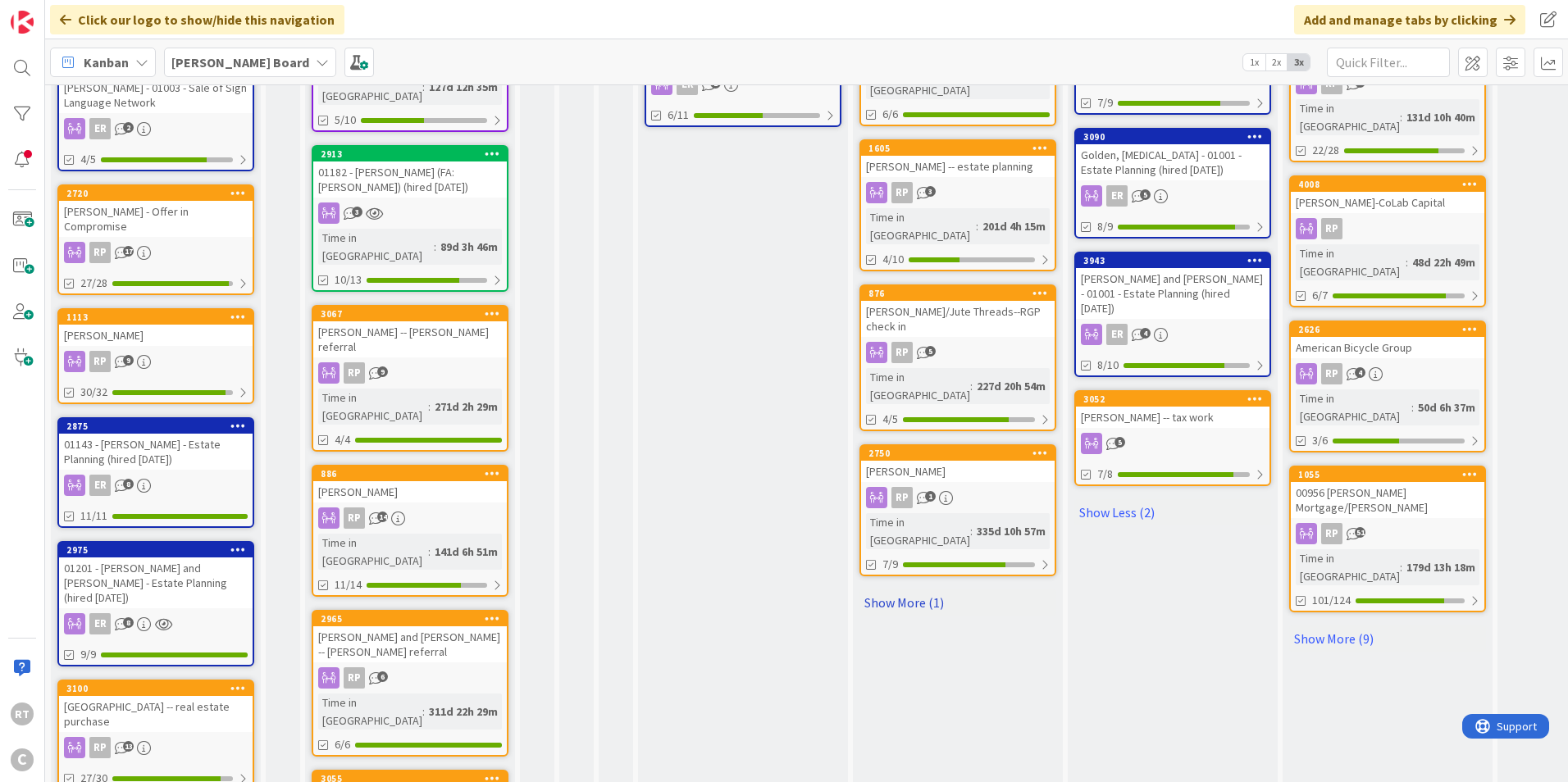
click at [932, 590] on link "Show More (1)" at bounding box center [958, 603] width 197 height 26
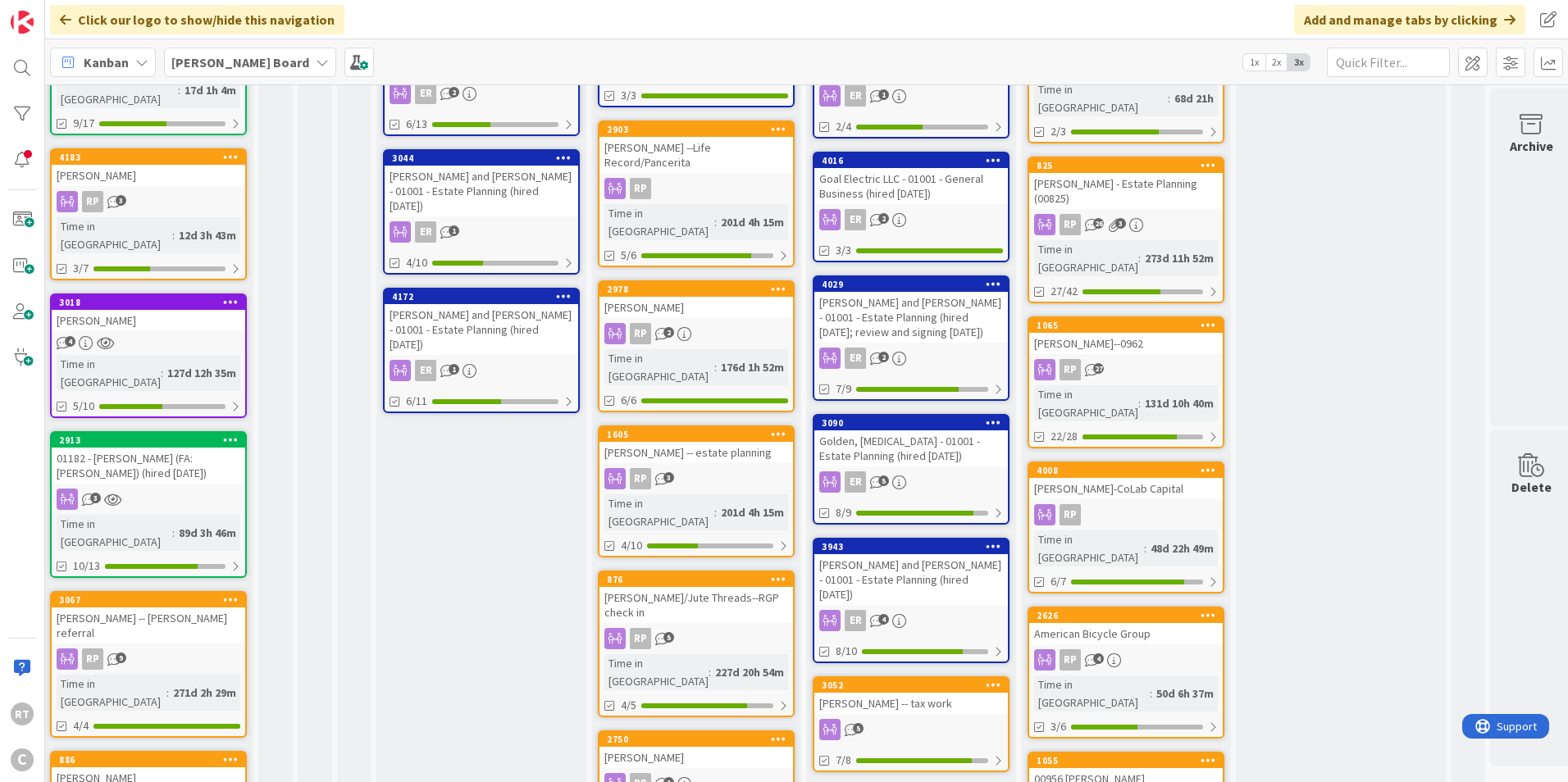
scroll to position [820, 262]
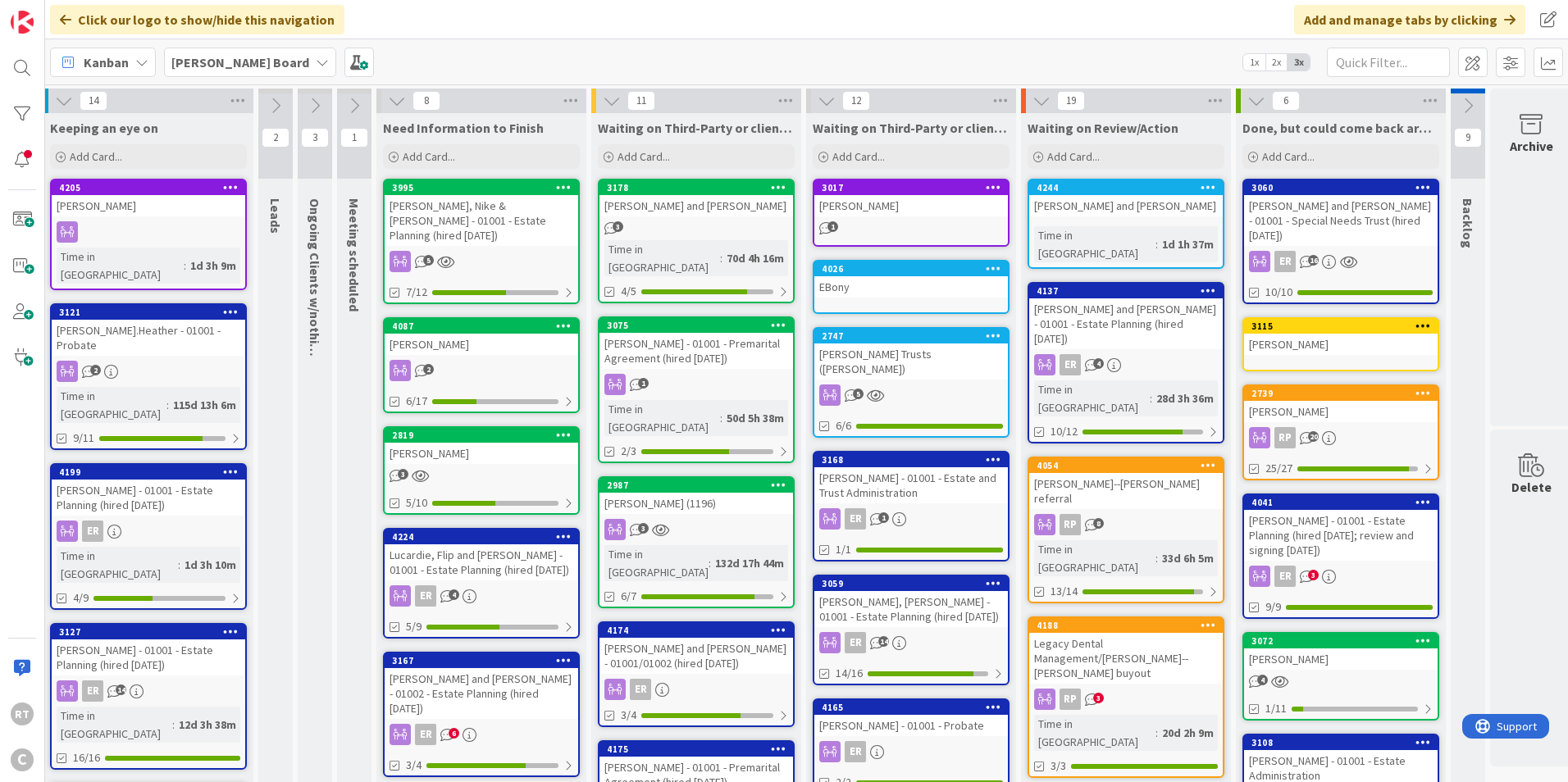
scroll to position [0, 0]
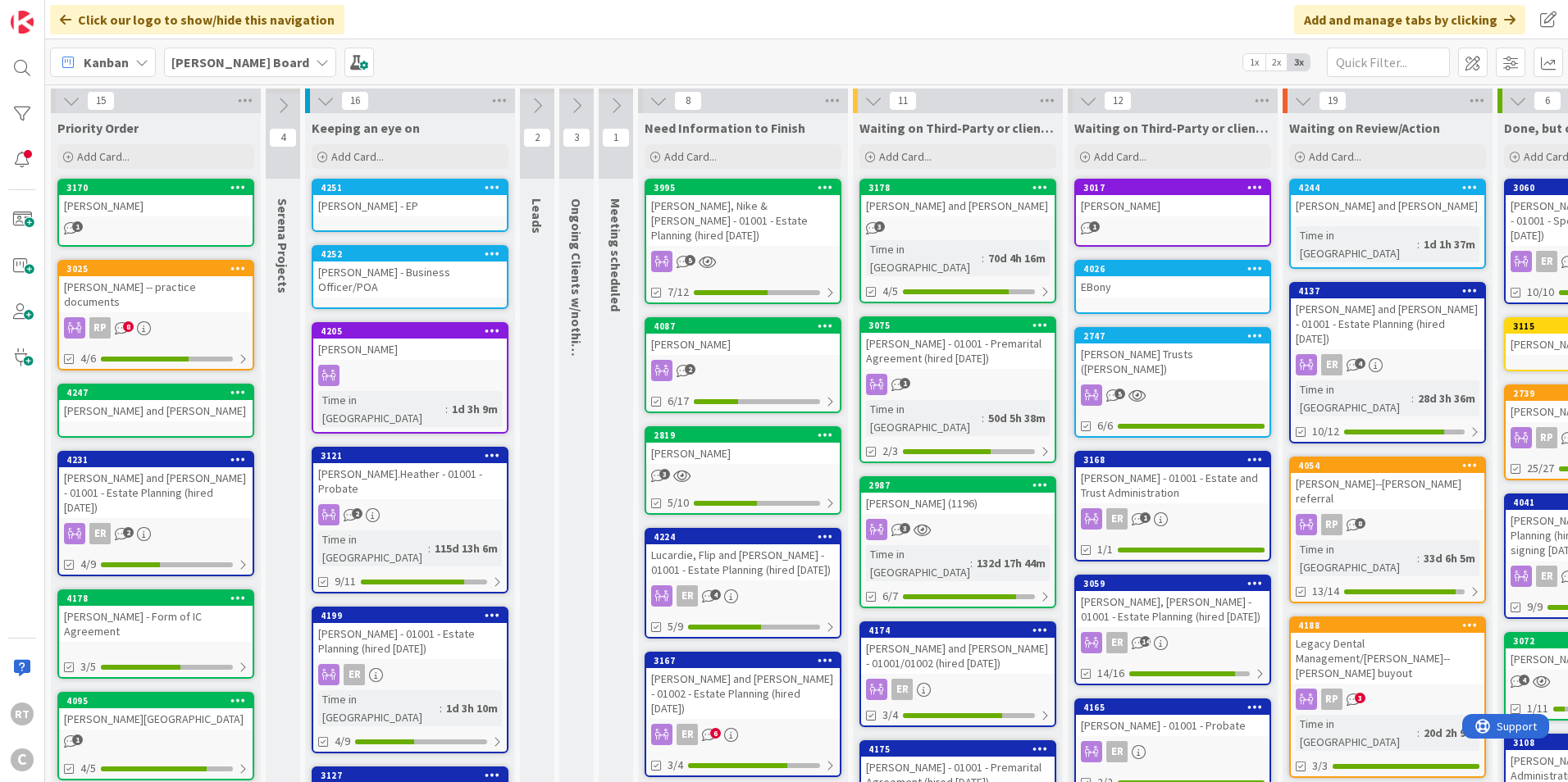
click at [141, 481] on div "[PERSON_NAME] and [PERSON_NAME] - 01001 - Estate Planning (hired [DATE])" at bounding box center [155, 492] width 193 height 51
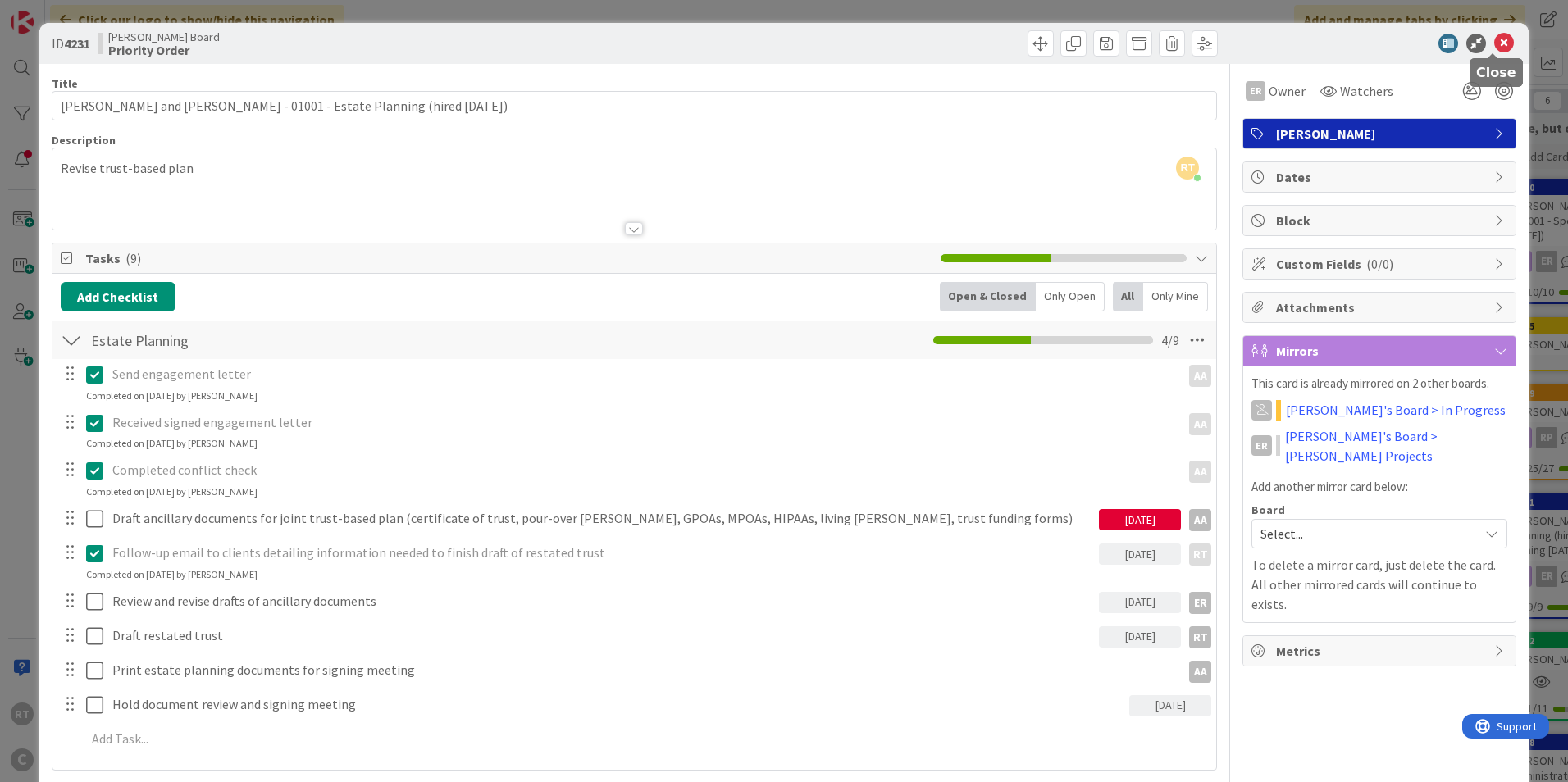
click at [1495, 43] on icon at bounding box center [1504, 44] width 20 height 20
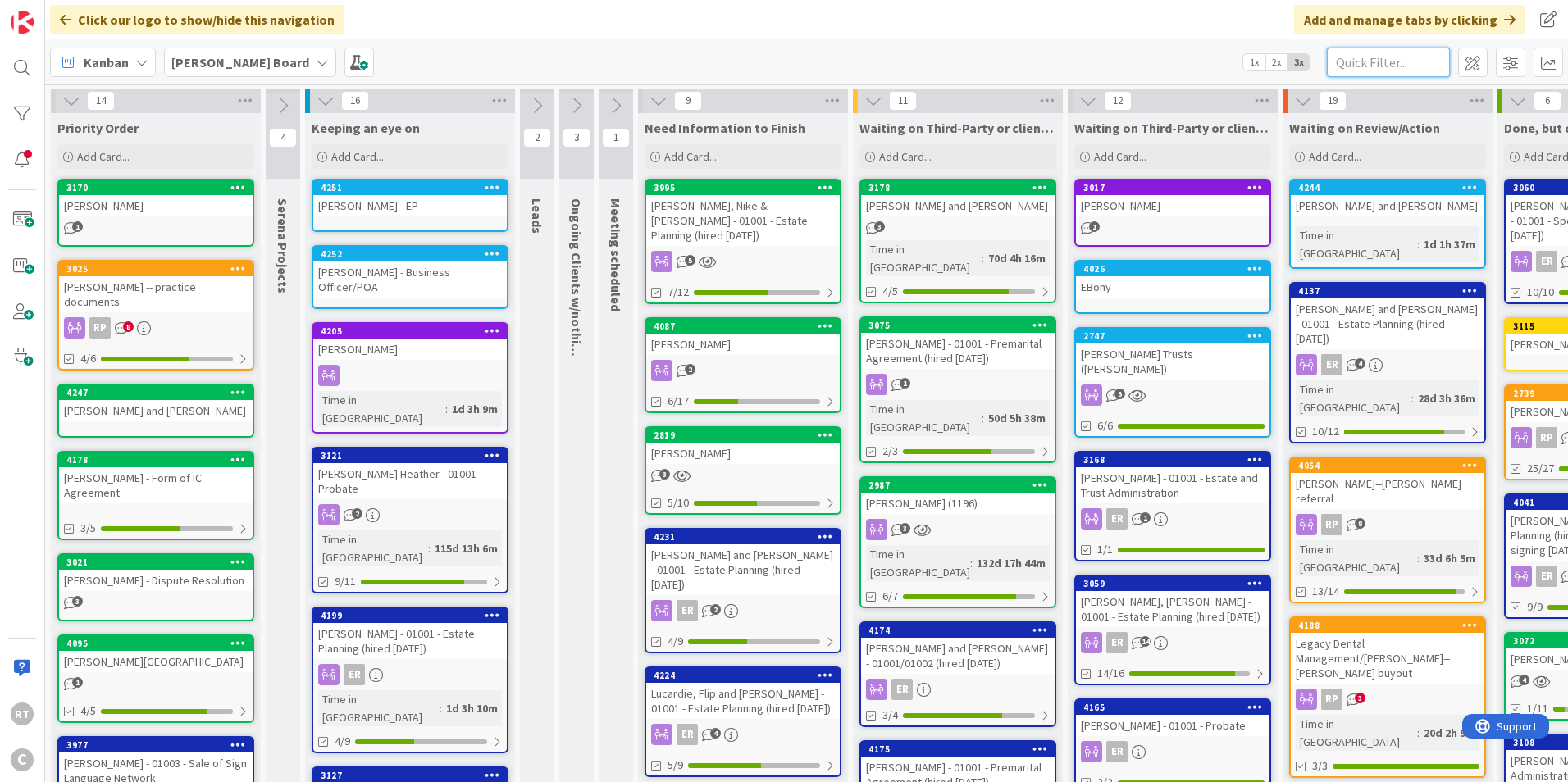
click at [1359, 64] on input "text" at bounding box center [1388, 63] width 123 height 30
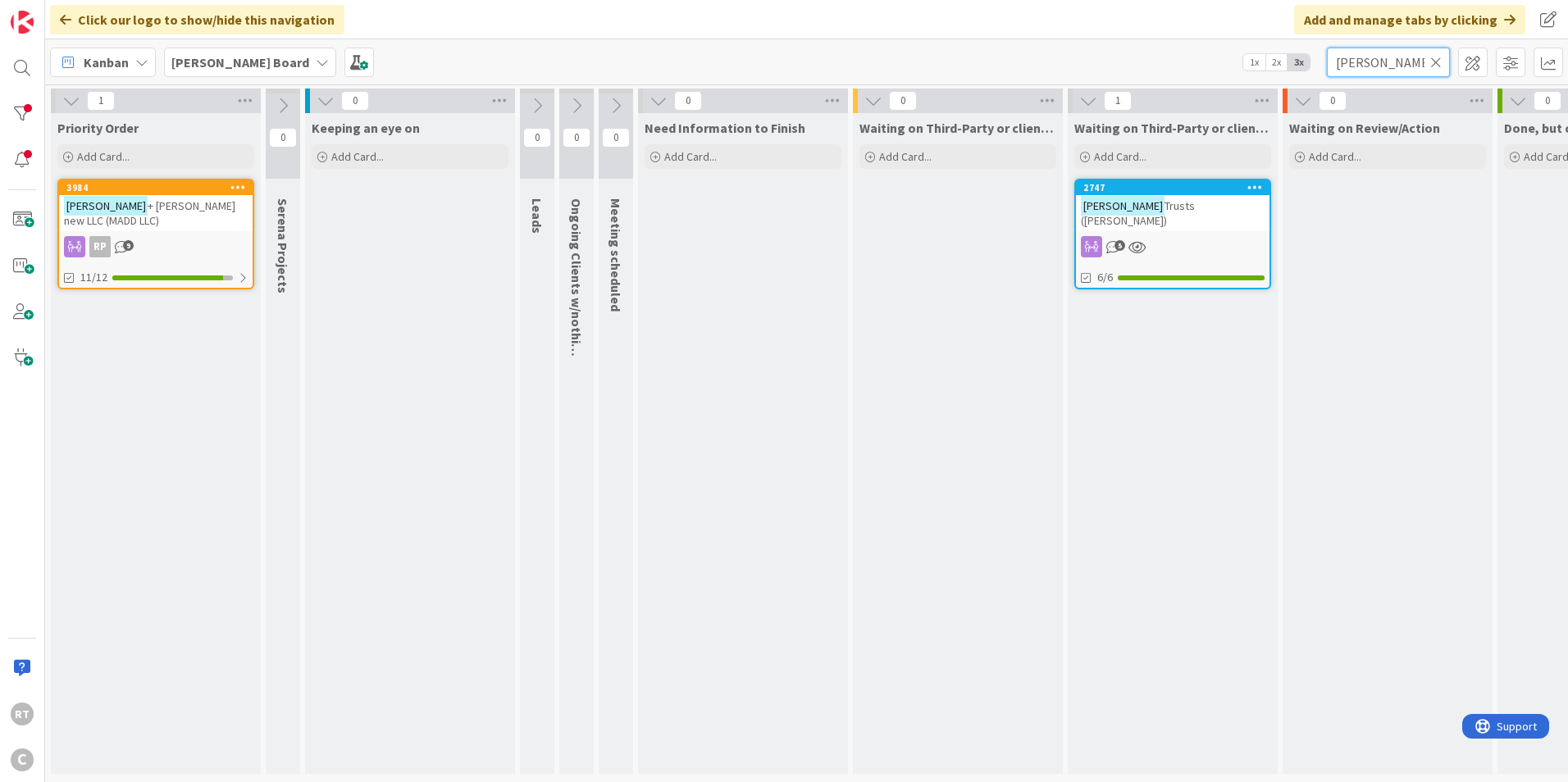
type input "[PERSON_NAME]"
click at [1438, 65] on icon at bounding box center [1437, 62] width 12 height 15
